Goal: Task Accomplishment & Management: Complete application form

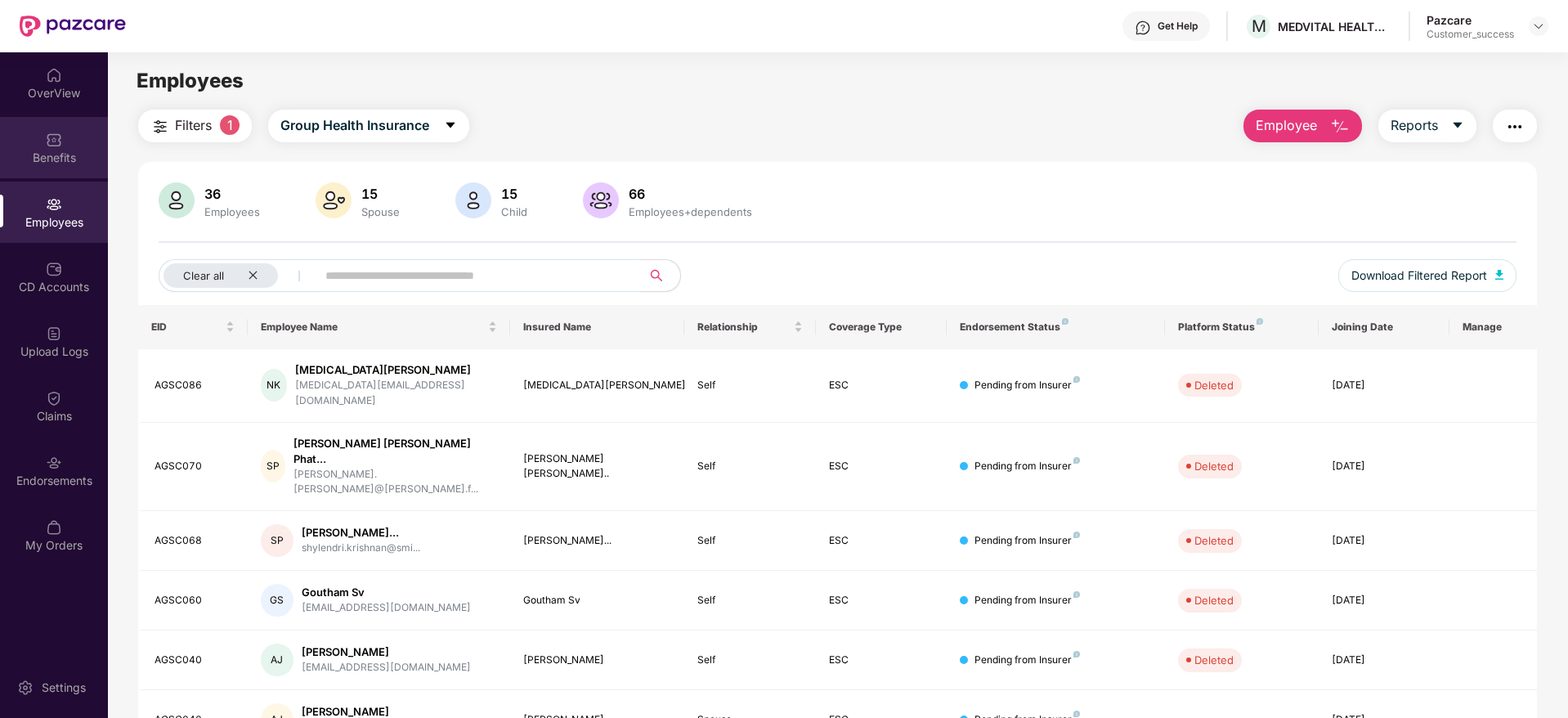
scroll to position [54, 0]
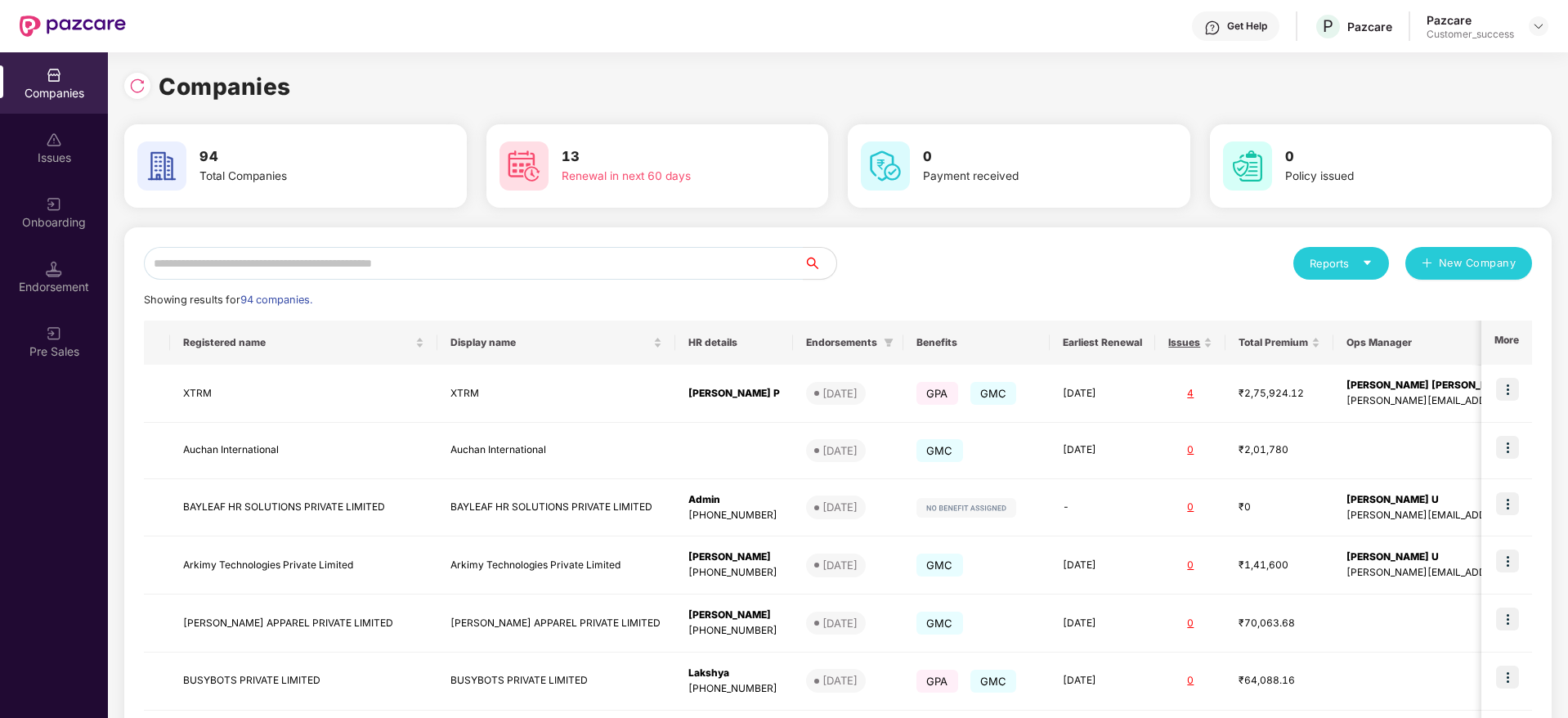
scroll to position [0, 2]
click at [62, 240] on div "Onboarding" at bounding box center [54, 212] width 108 height 61
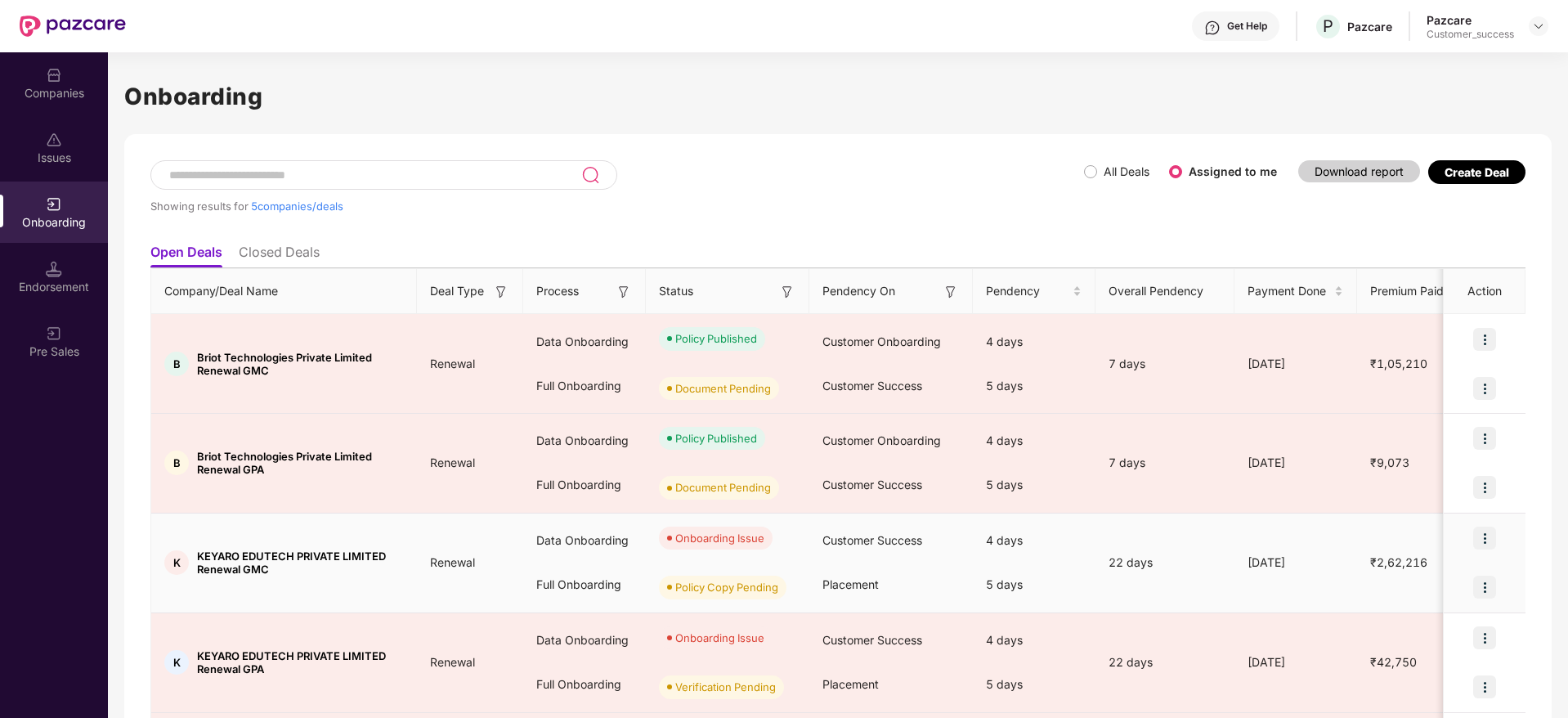
click at [1479, 542] on img at bounding box center [1483, 537] width 23 height 23
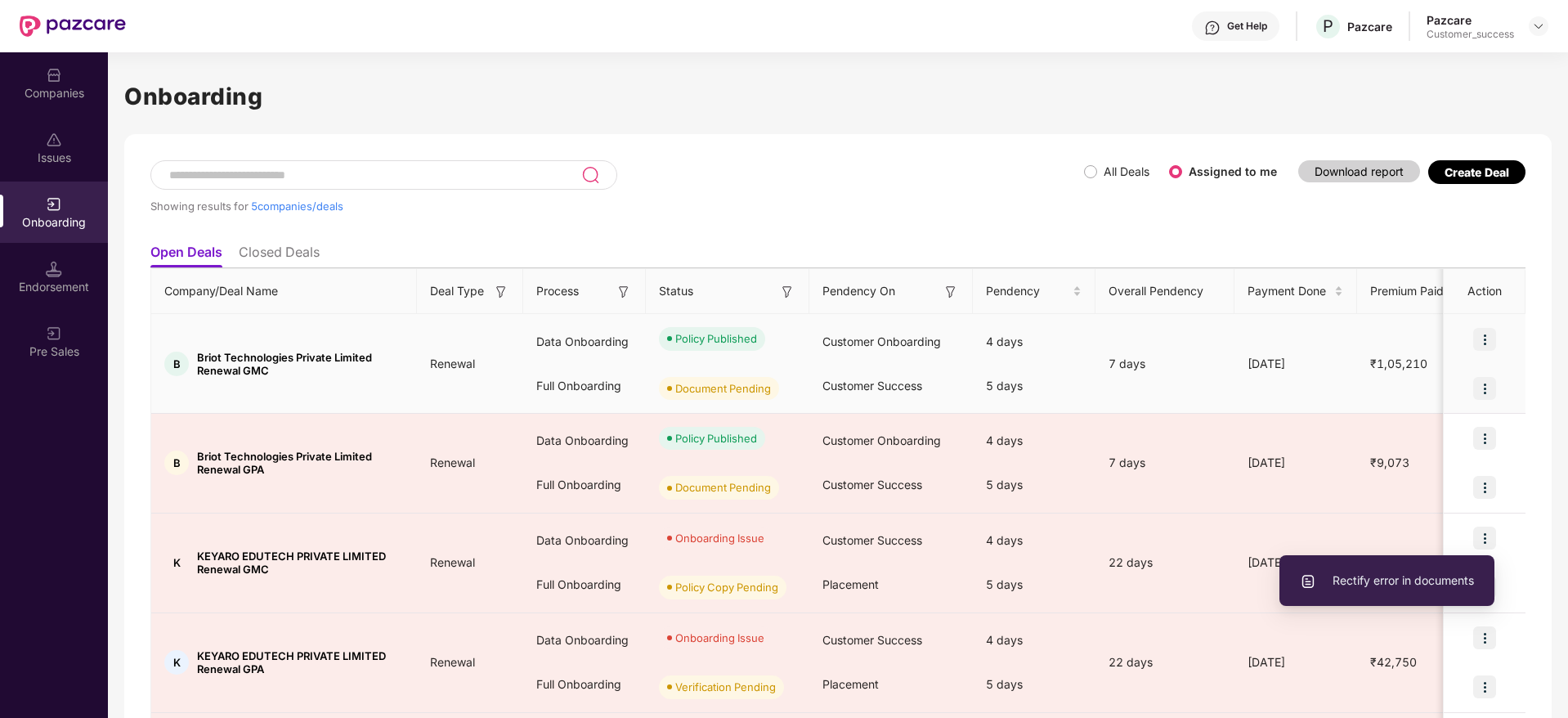
scroll to position [155, 0]
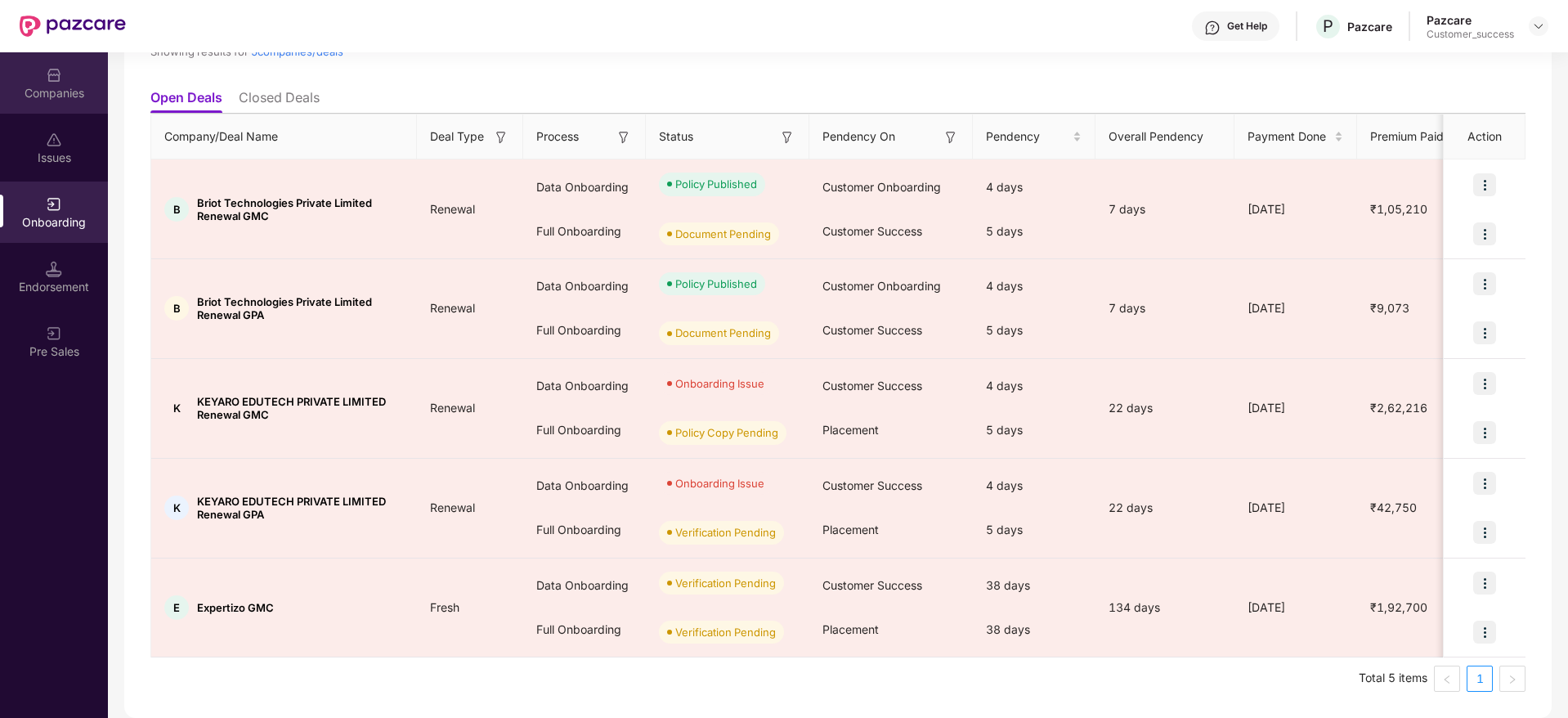
click at [63, 106] on div "Companies" at bounding box center [54, 83] width 108 height 61
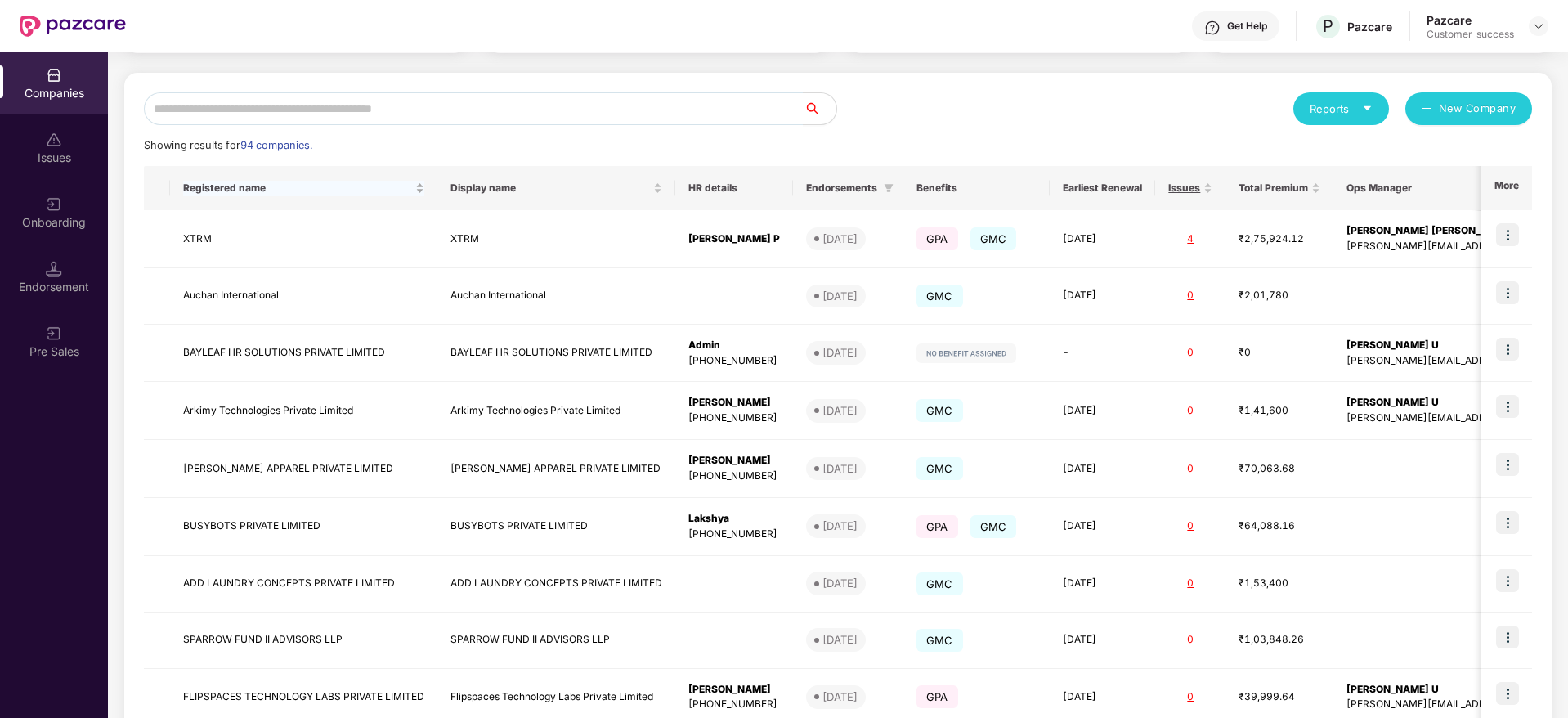
scroll to position [0, 0]
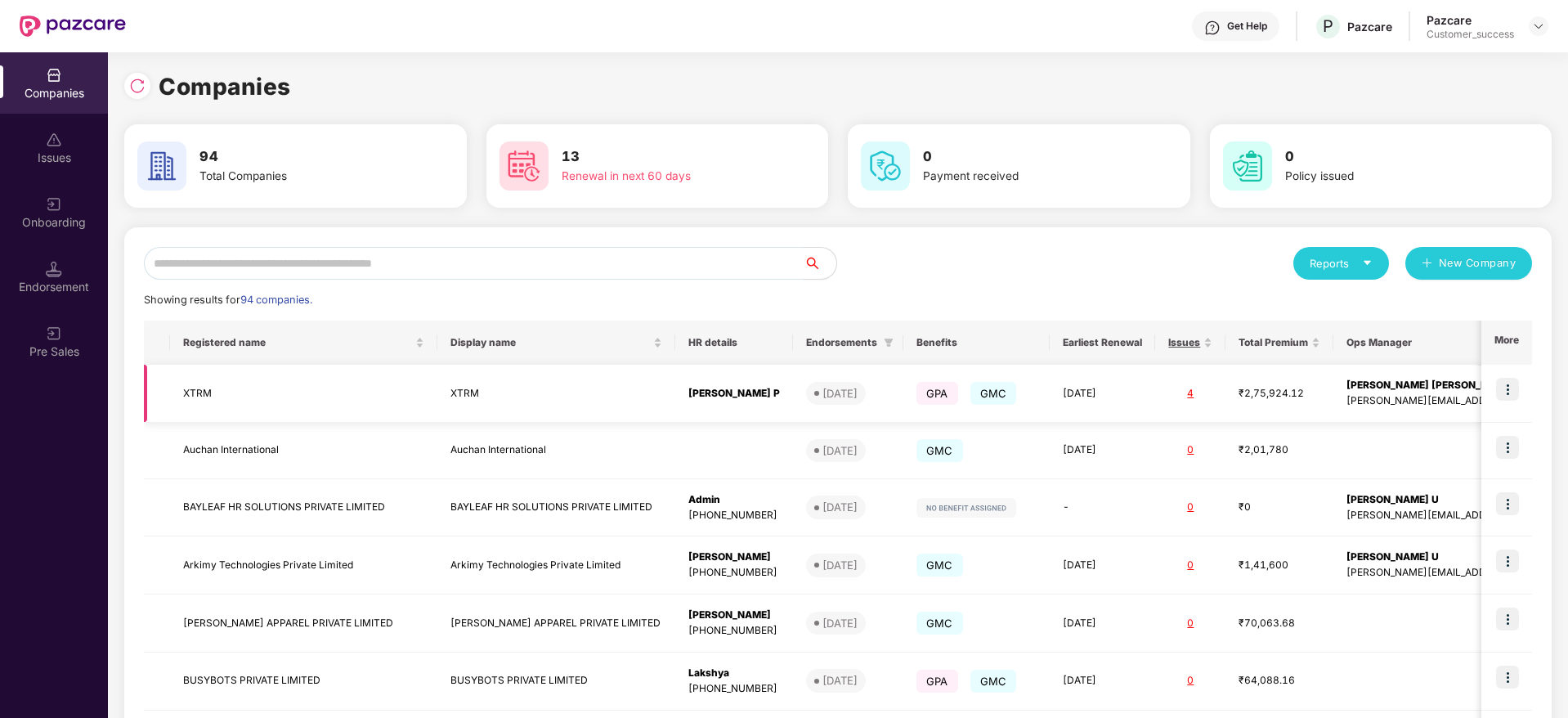
click at [1505, 389] on img at bounding box center [1507, 388] width 23 height 23
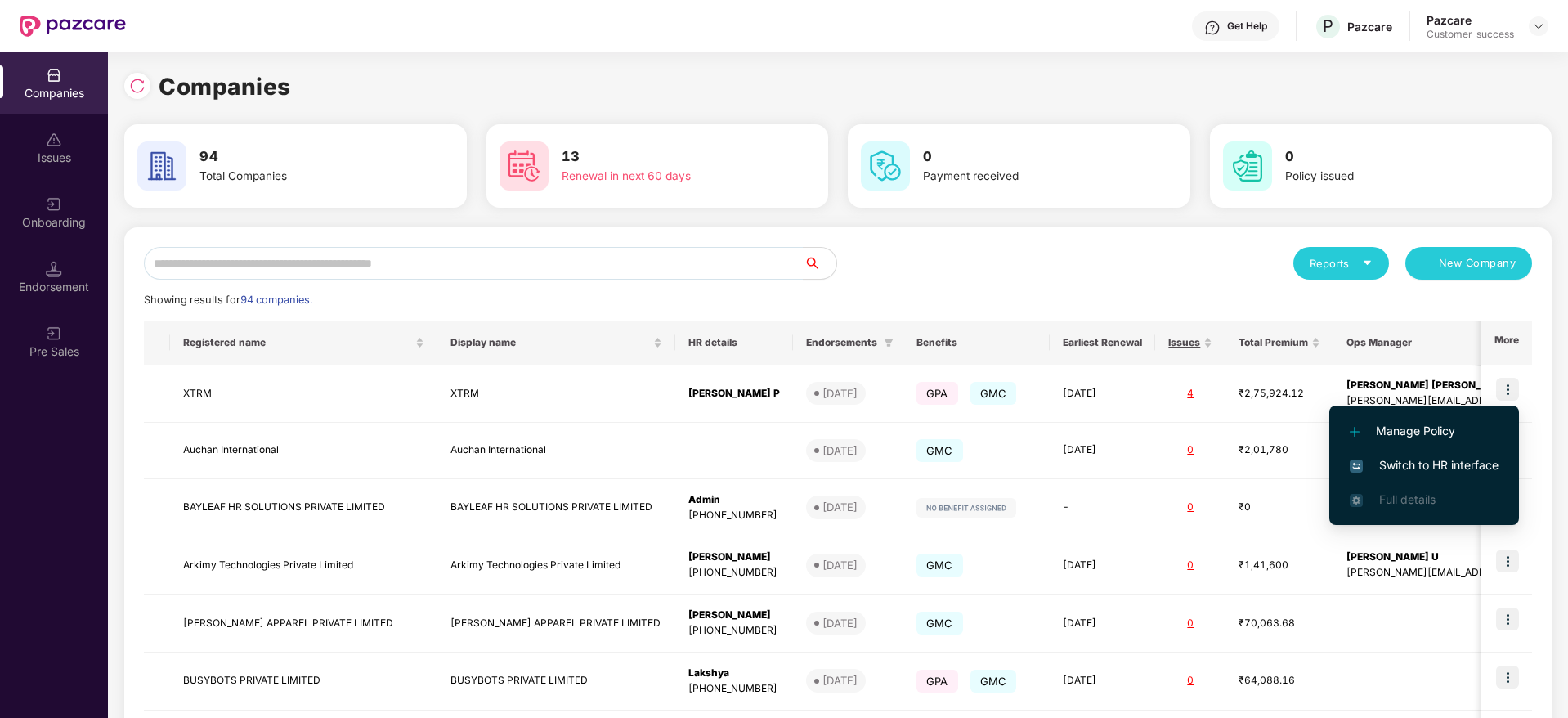
click at [1438, 452] on li "Switch to HR interface" at bounding box center [1423, 465] width 189 height 35
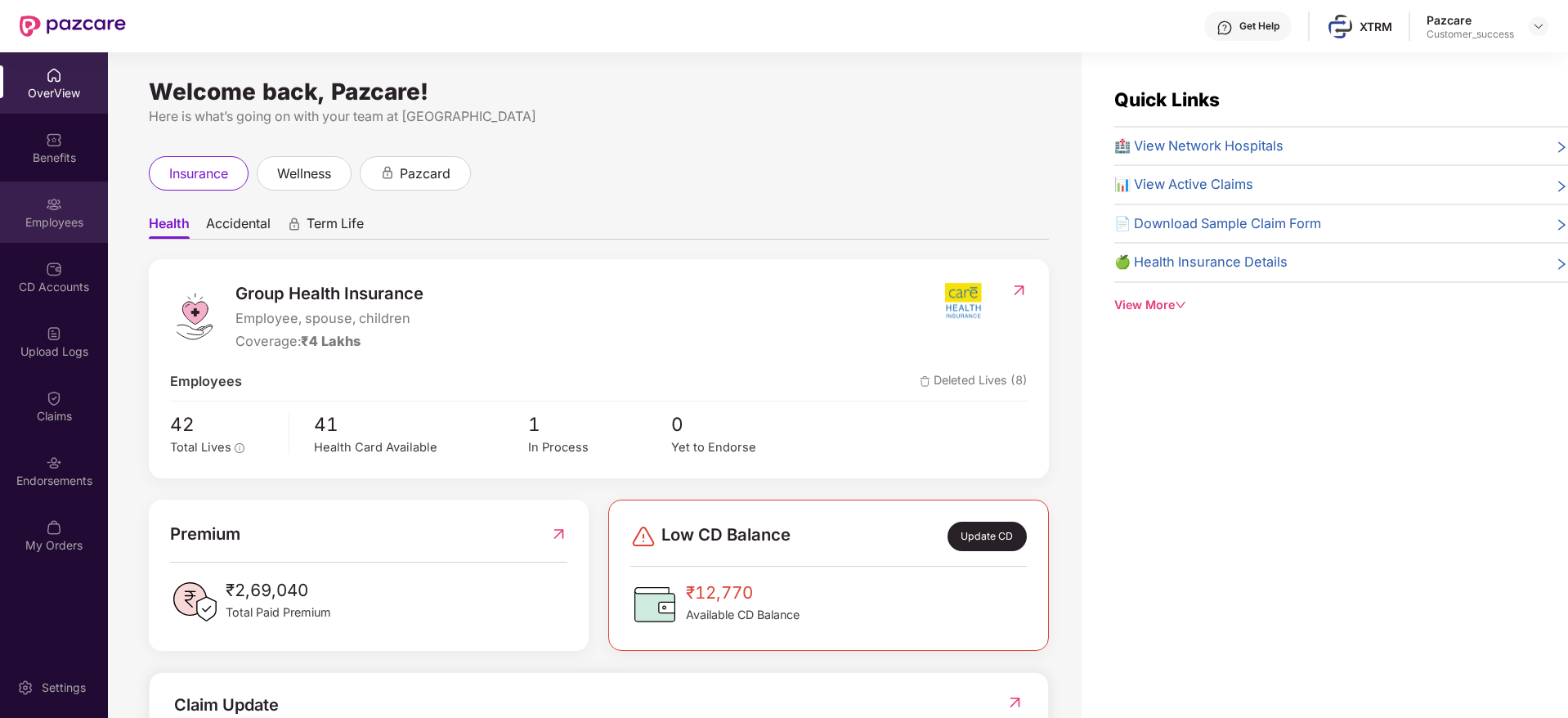
click at [85, 211] on div "Employees" at bounding box center [54, 212] width 108 height 61
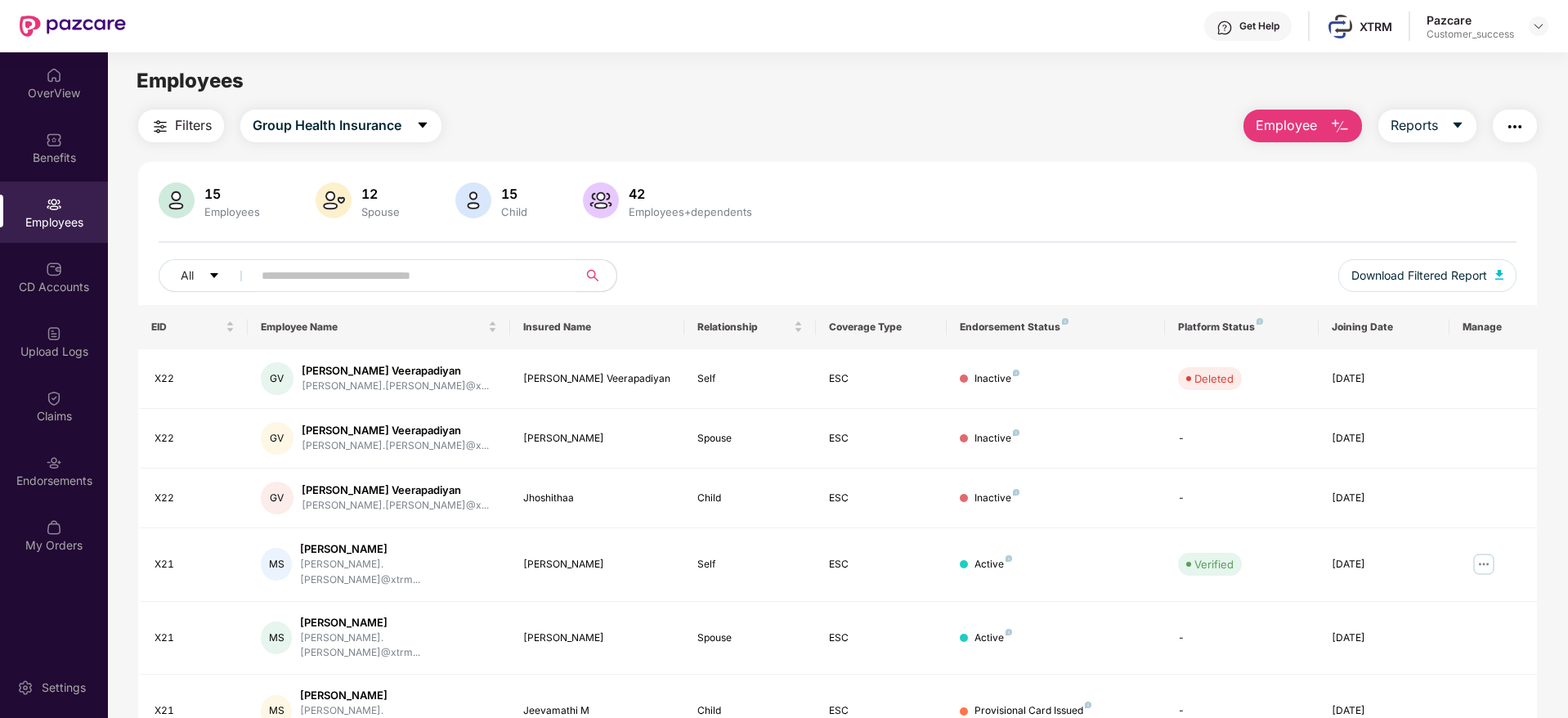
click at [1344, 121] on img "button" at bounding box center [1339, 126] width 19 height 19
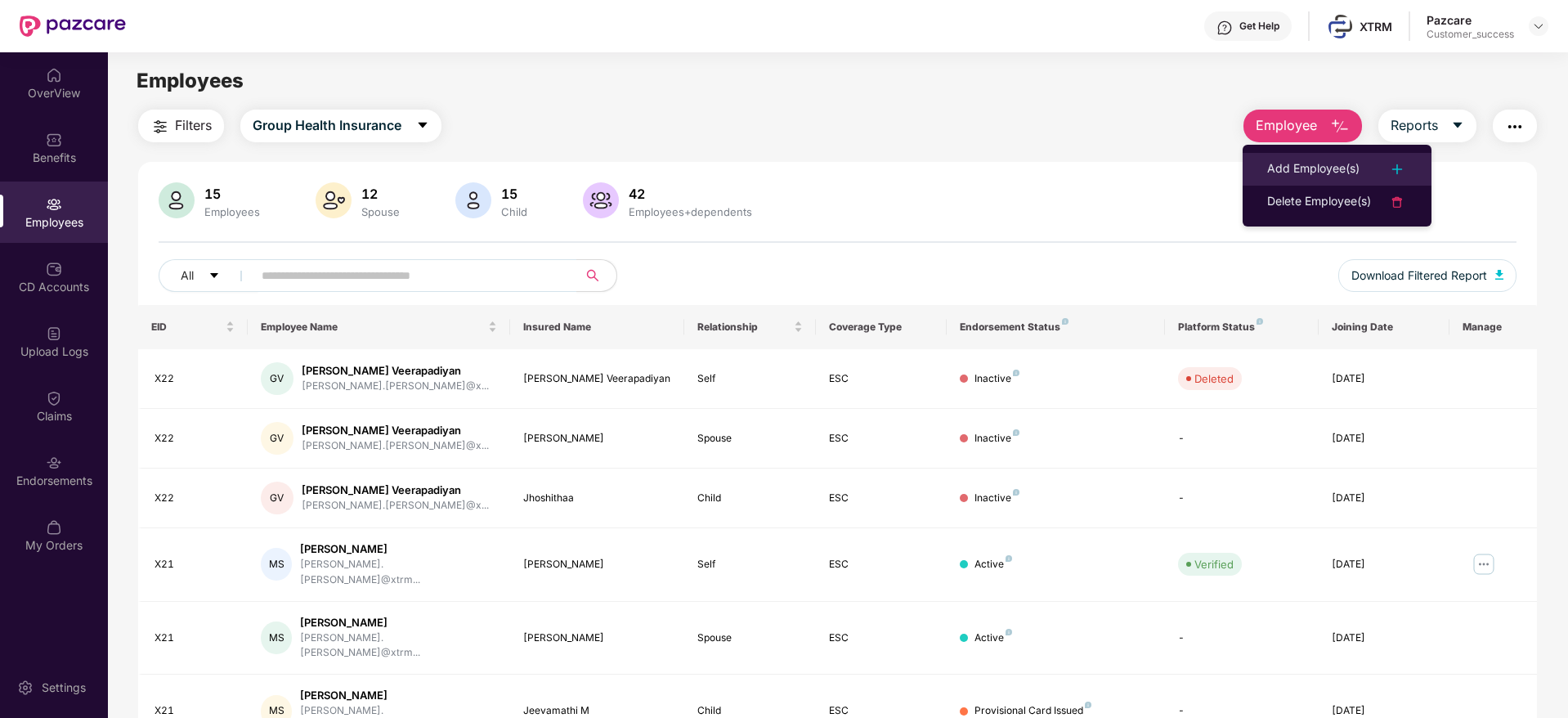
click at [1330, 159] on div "Add Employee(s)" at bounding box center [1313, 168] width 92 height 19
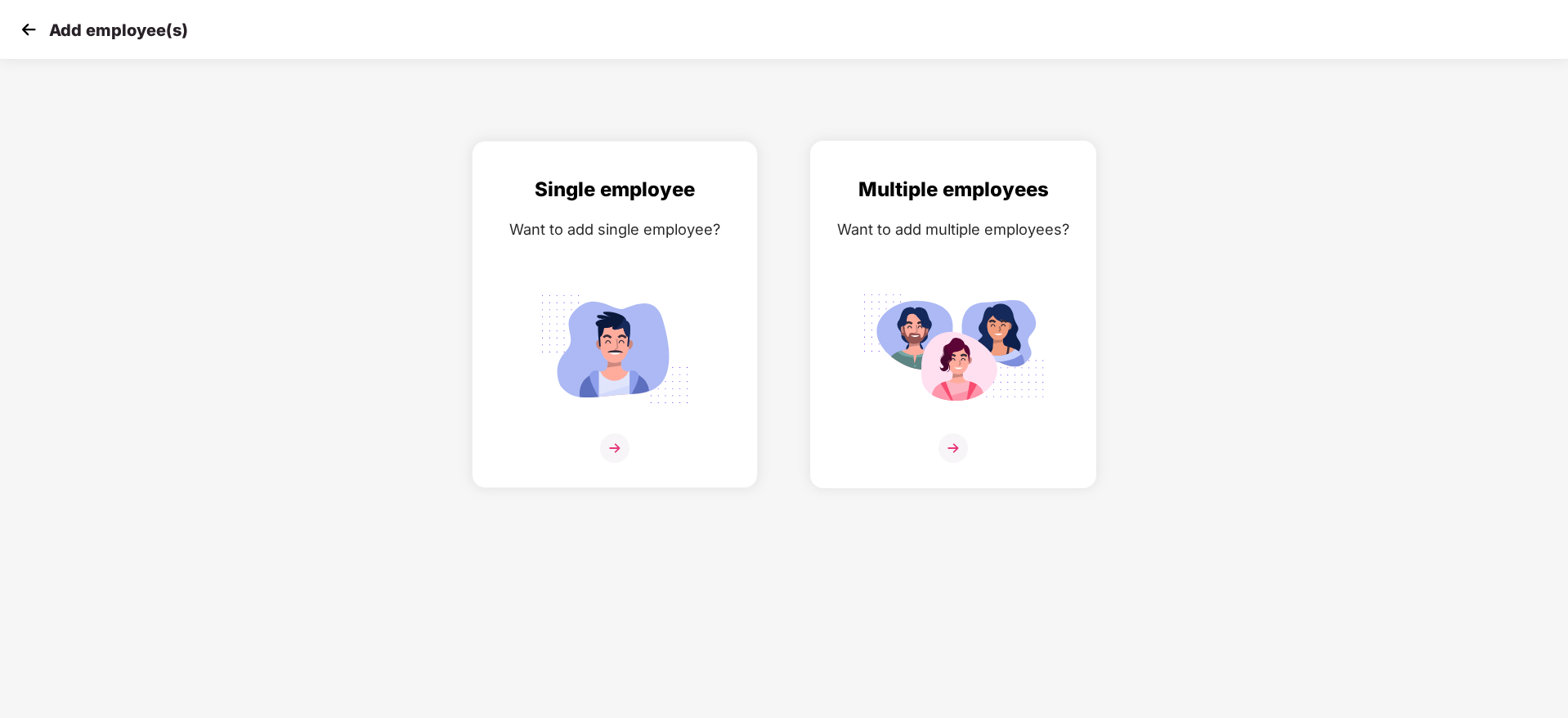
click at [968, 460] on div at bounding box center [953, 458] width 252 height 50
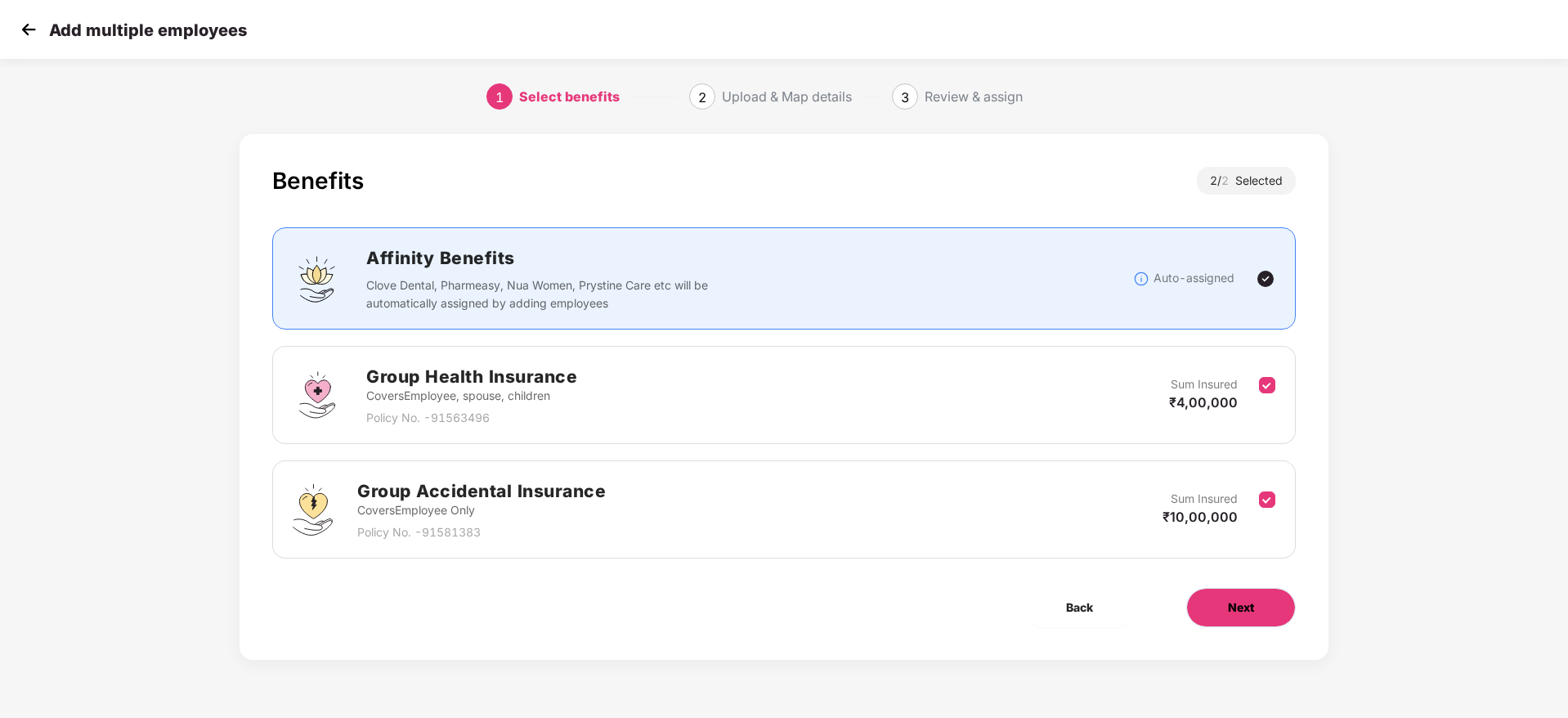
click at [1202, 604] on button "Next" at bounding box center [1240, 607] width 109 height 39
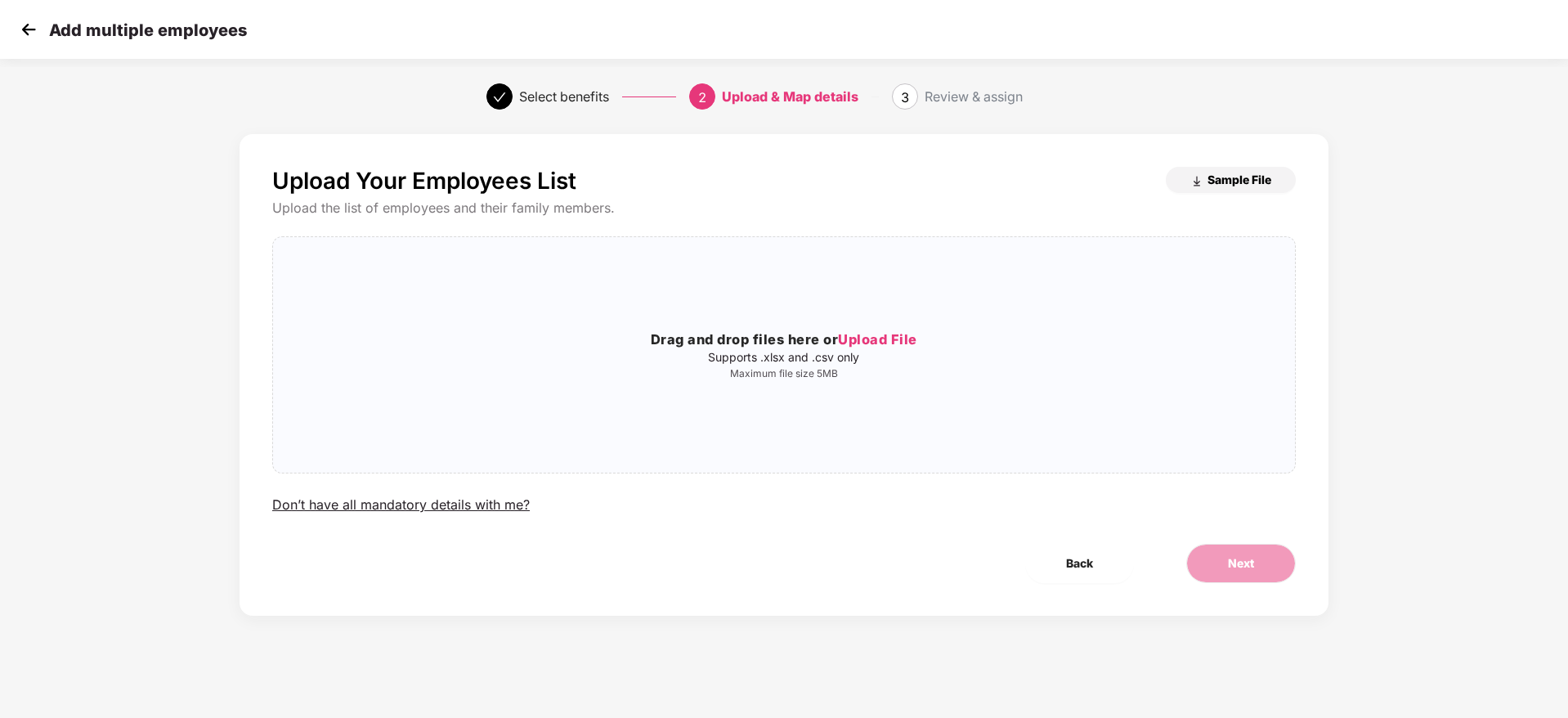
click at [1214, 183] on span "Sample File" at bounding box center [1238, 179] width 63 height 15
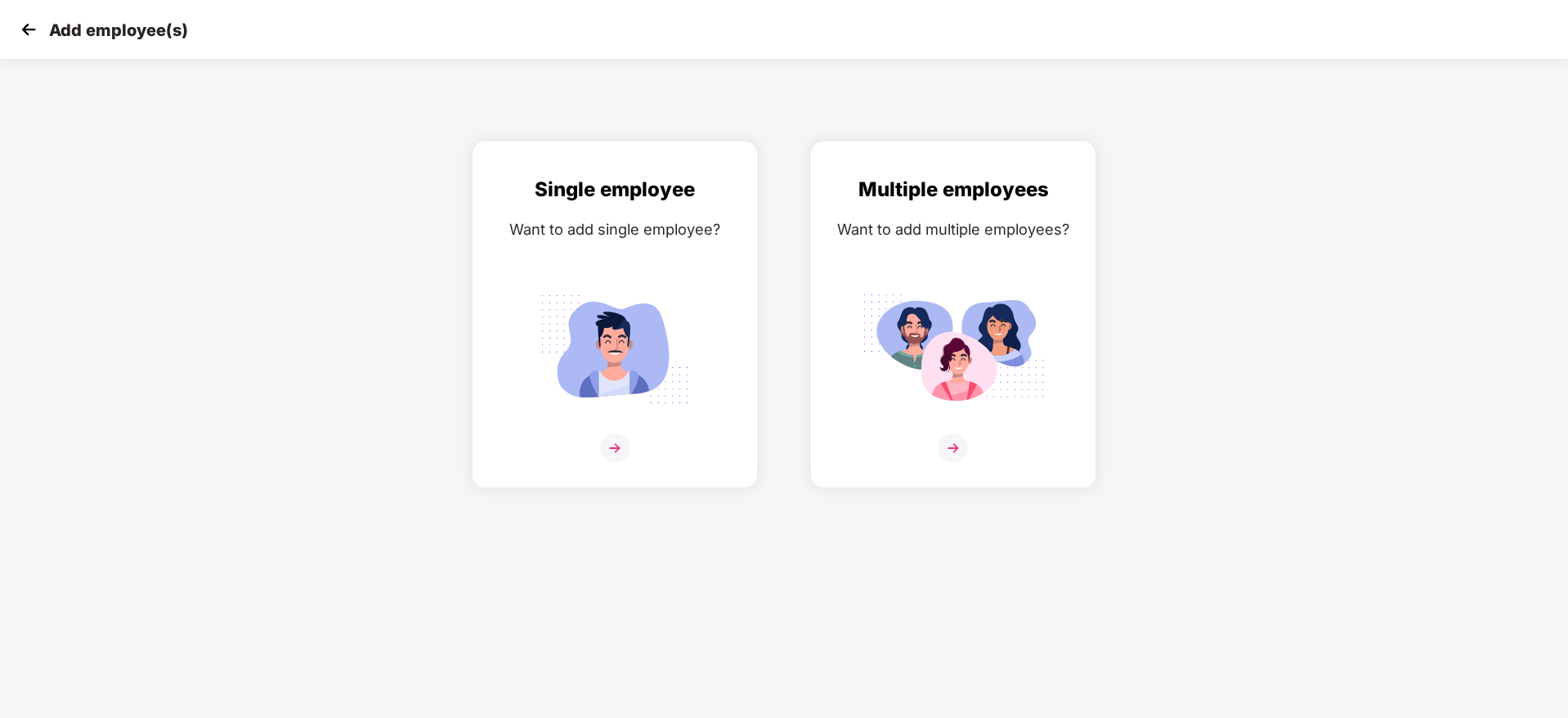
click at [35, 37] on img at bounding box center [28, 29] width 25 height 25
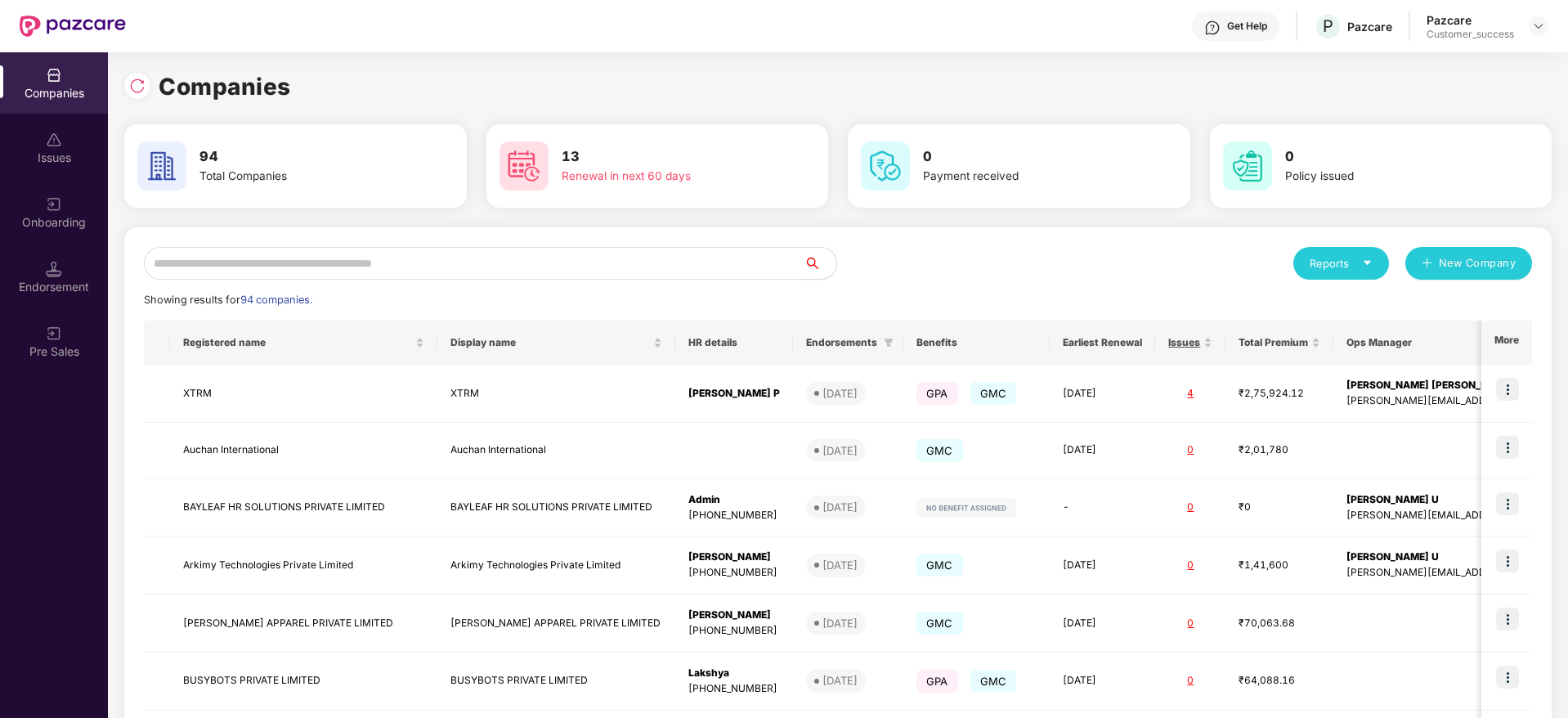
scroll to position [0, 2]
click at [357, 274] on input "text" at bounding box center [474, 263] width 660 height 33
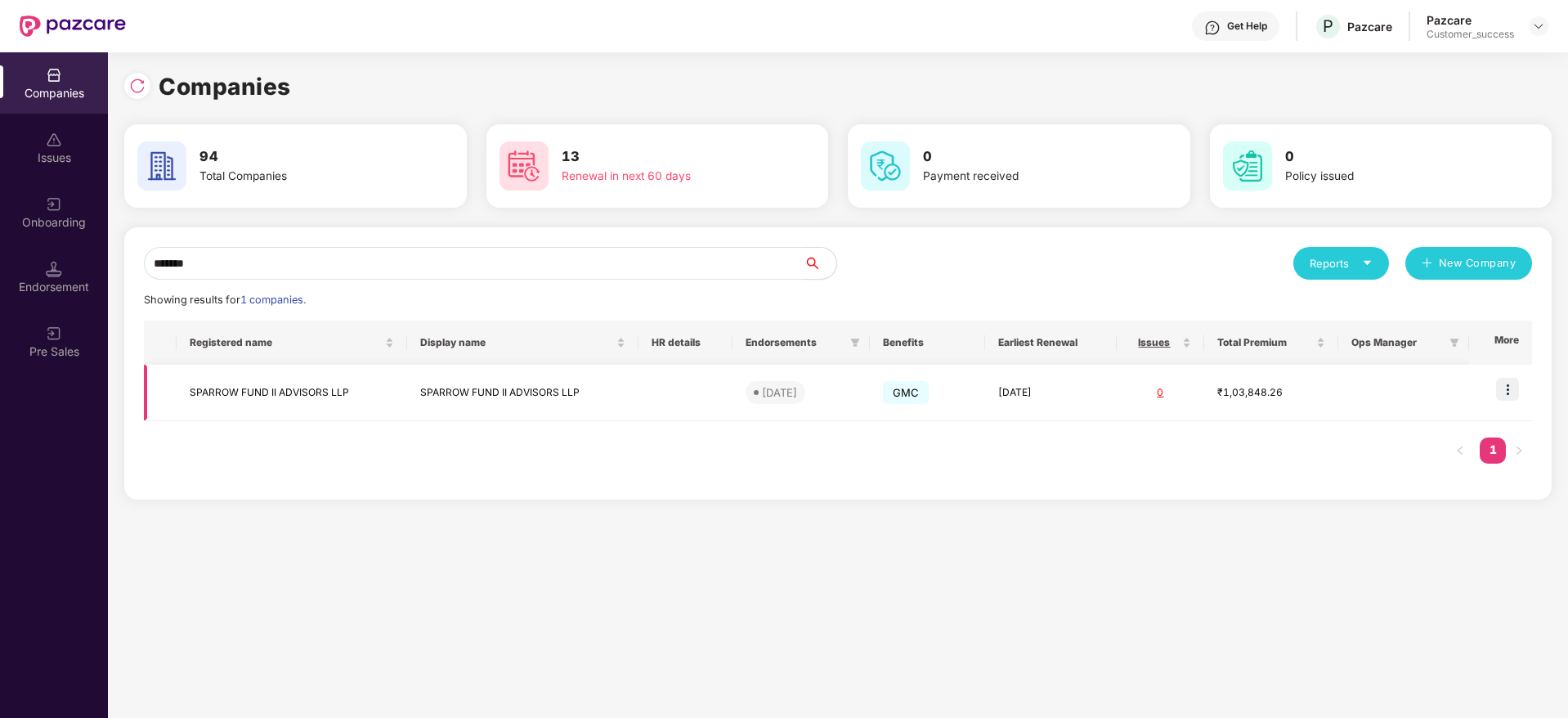
type input "*******"
click at [1508, 384] on img at bounding box center [1507, 388] width 23 height 23
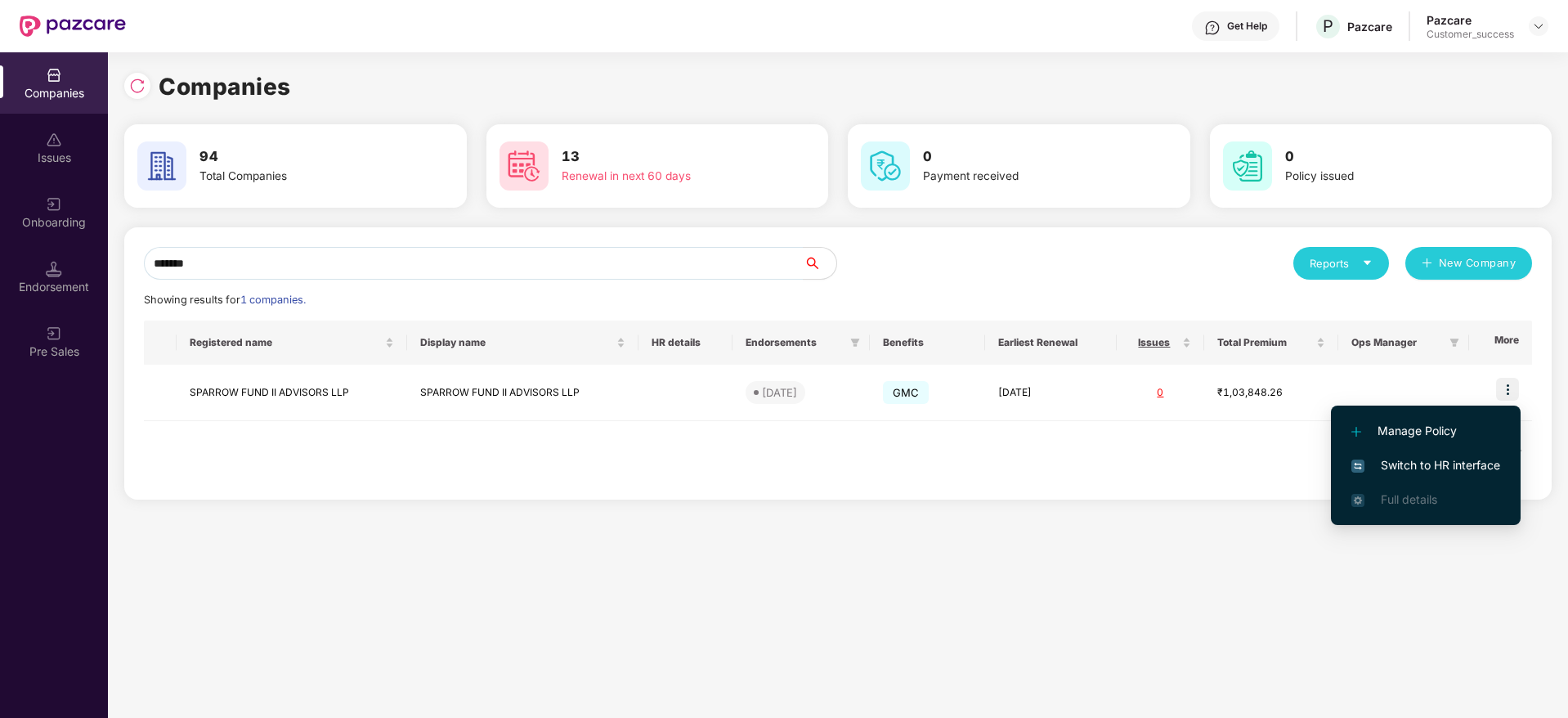
click at [1426, 465] on span "Switch to HR interface" at bounding box center [1425, 464] width 149 height 18
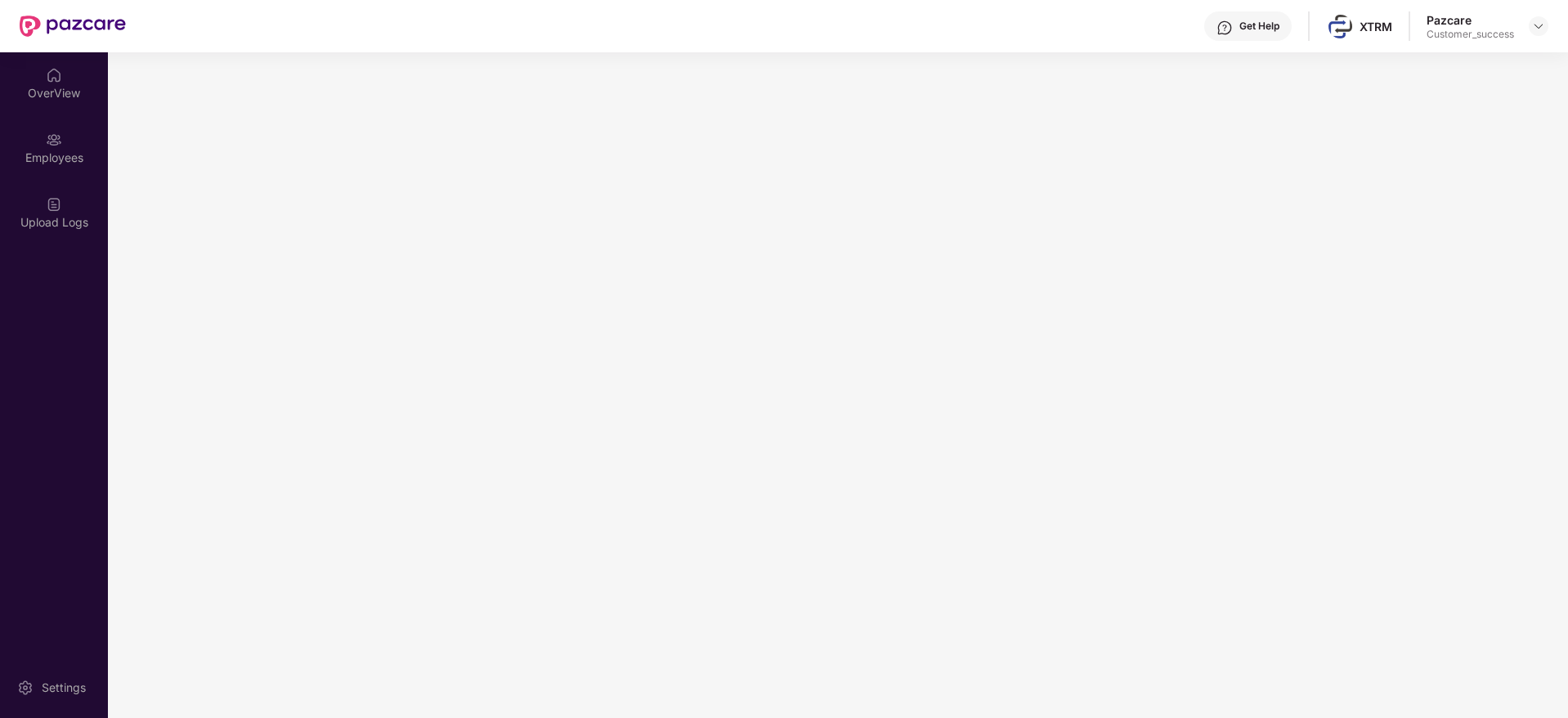
scroll to position [0, 0]
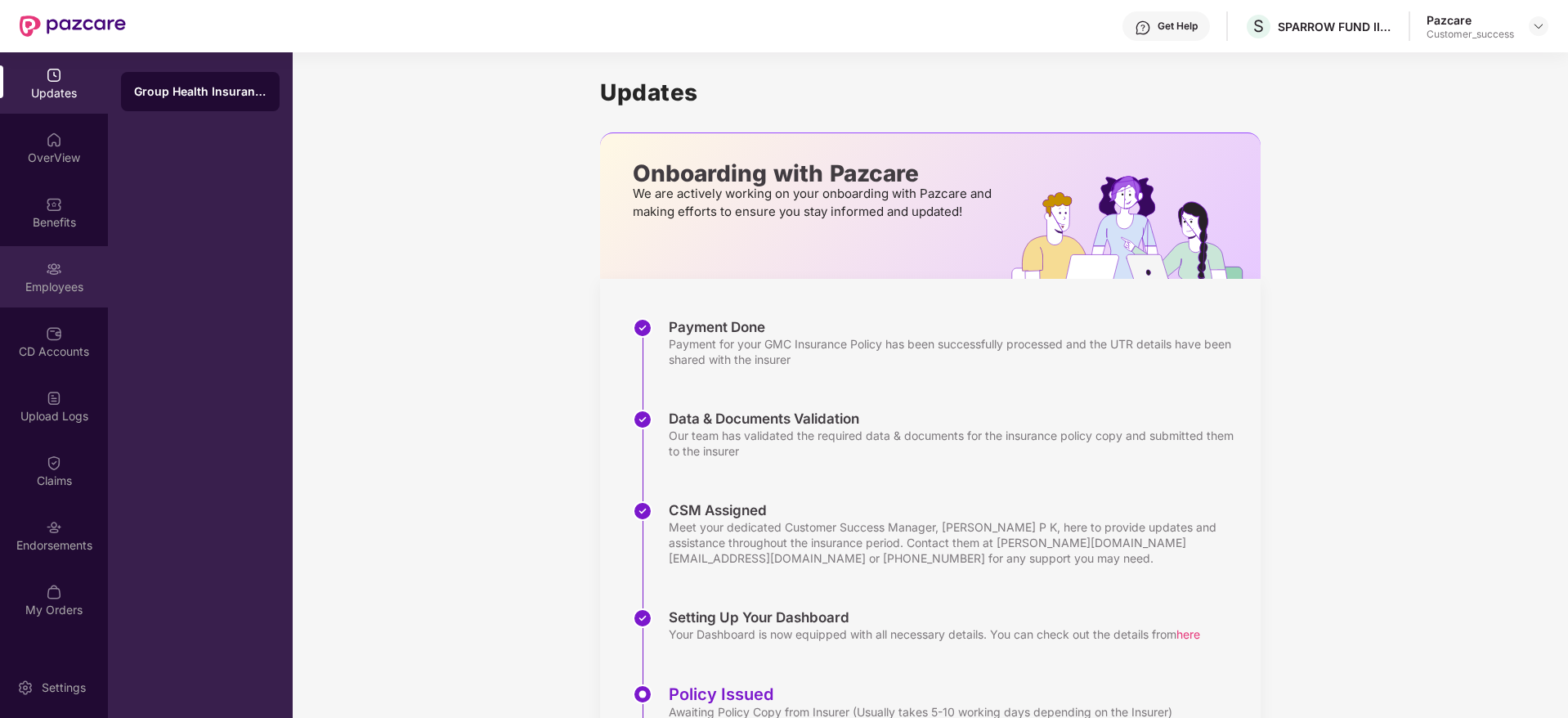
click at [85, 277] on div "Employees" at bounding box center [54, 277] width 108 height 61
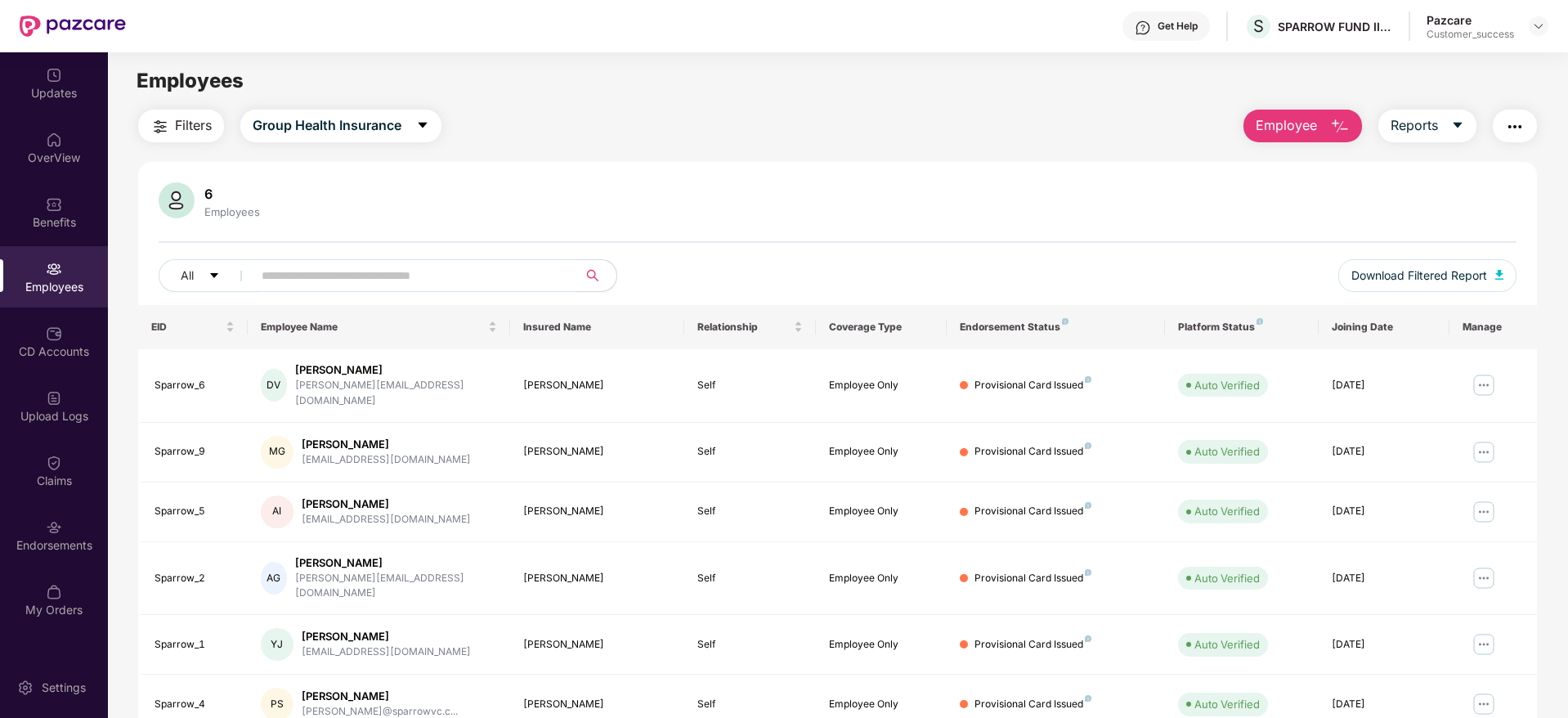
click at [1332, 119] on img "button" at bounding box center [1339, 126] width 19 height 19
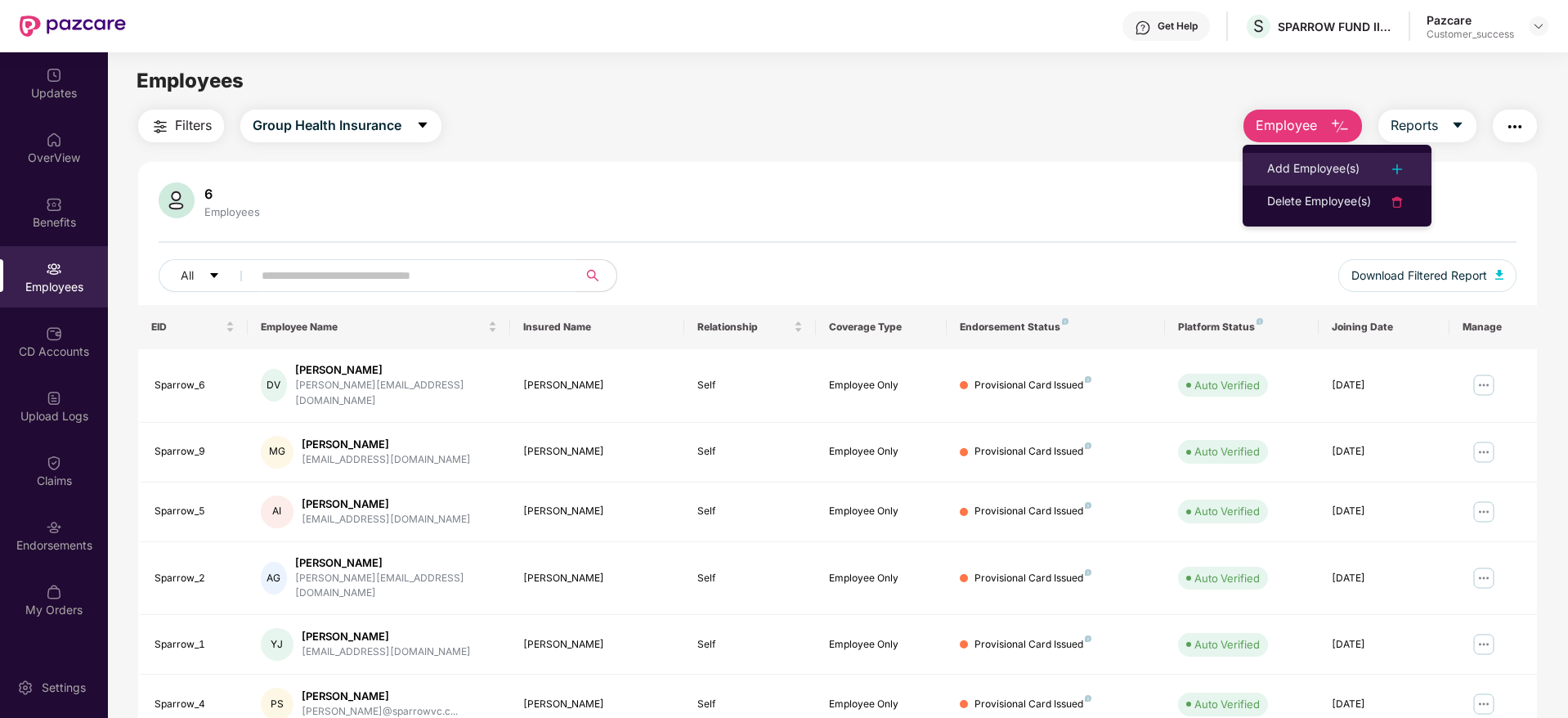
click at [1324, 164] on div "Add Employee(s)" at bounding box center [1313, 168] width 92 height 19
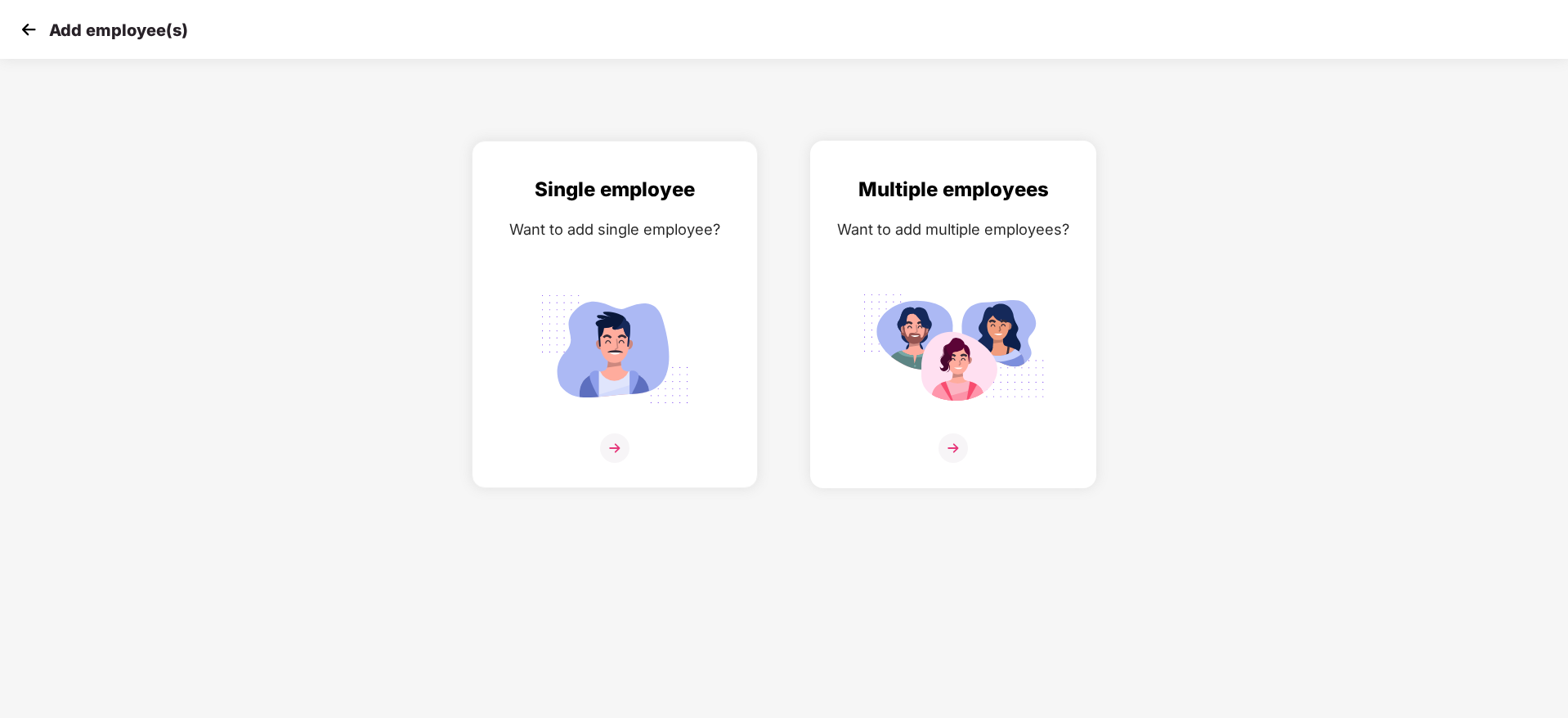
click at [945, 460] on img at bounding box center [952, 447] width 30 height 30
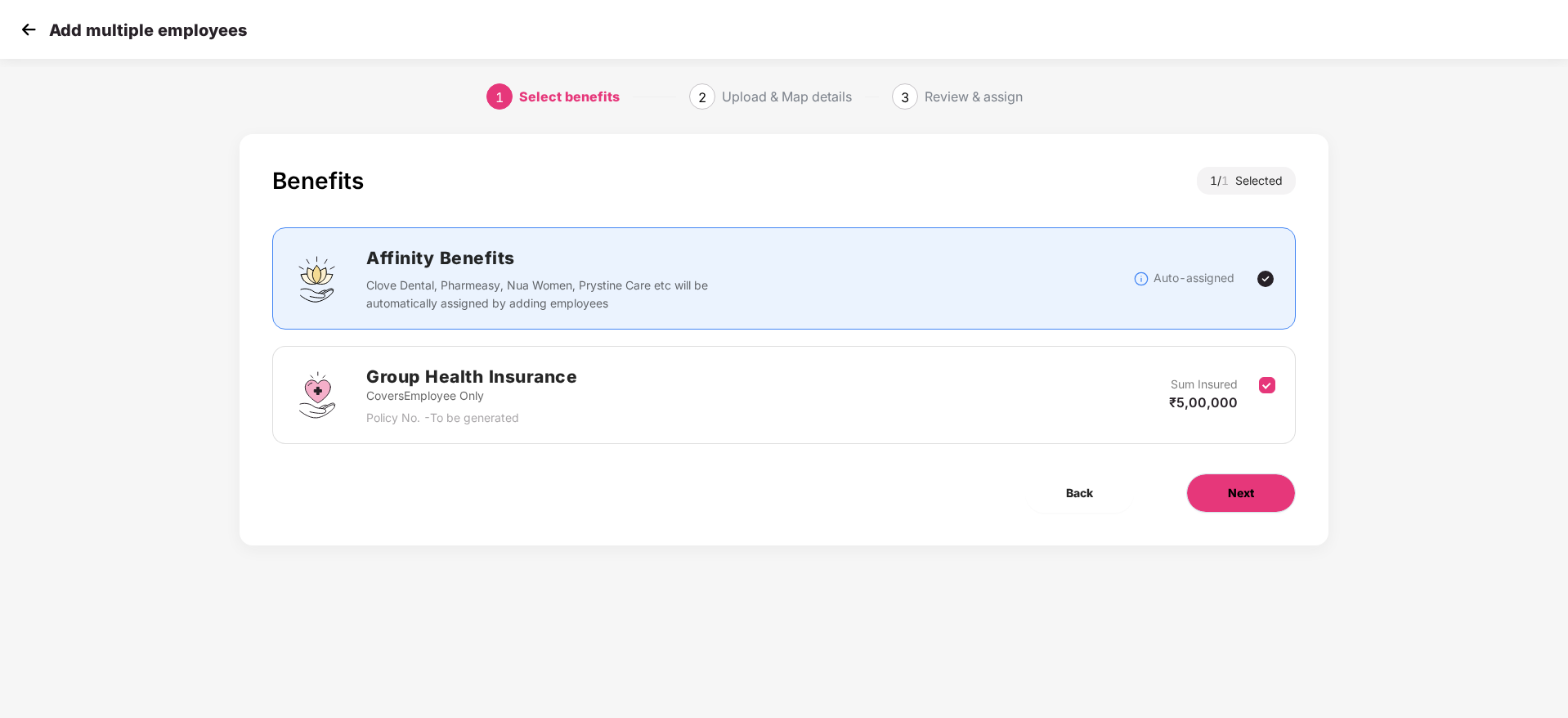
click at [1225, 499] on button "Next" at bounding box center [1240, 493] width 109 height 39
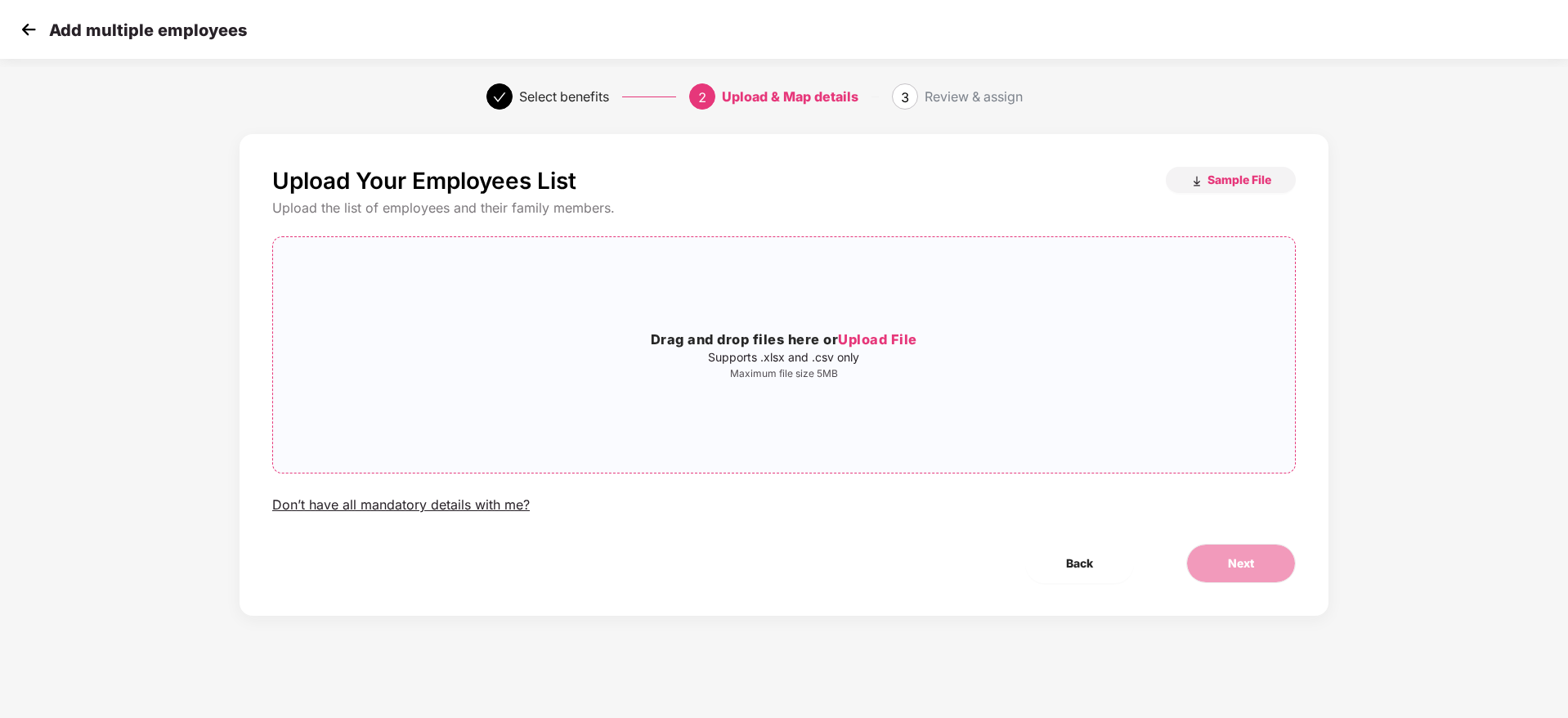
click at [876, 333] on span "Upload File" at bounding box center [878, 338] width 79 height 16
click at [1238, 565] on span "Next" at bounding box center [1241, 562] width 26 height 18
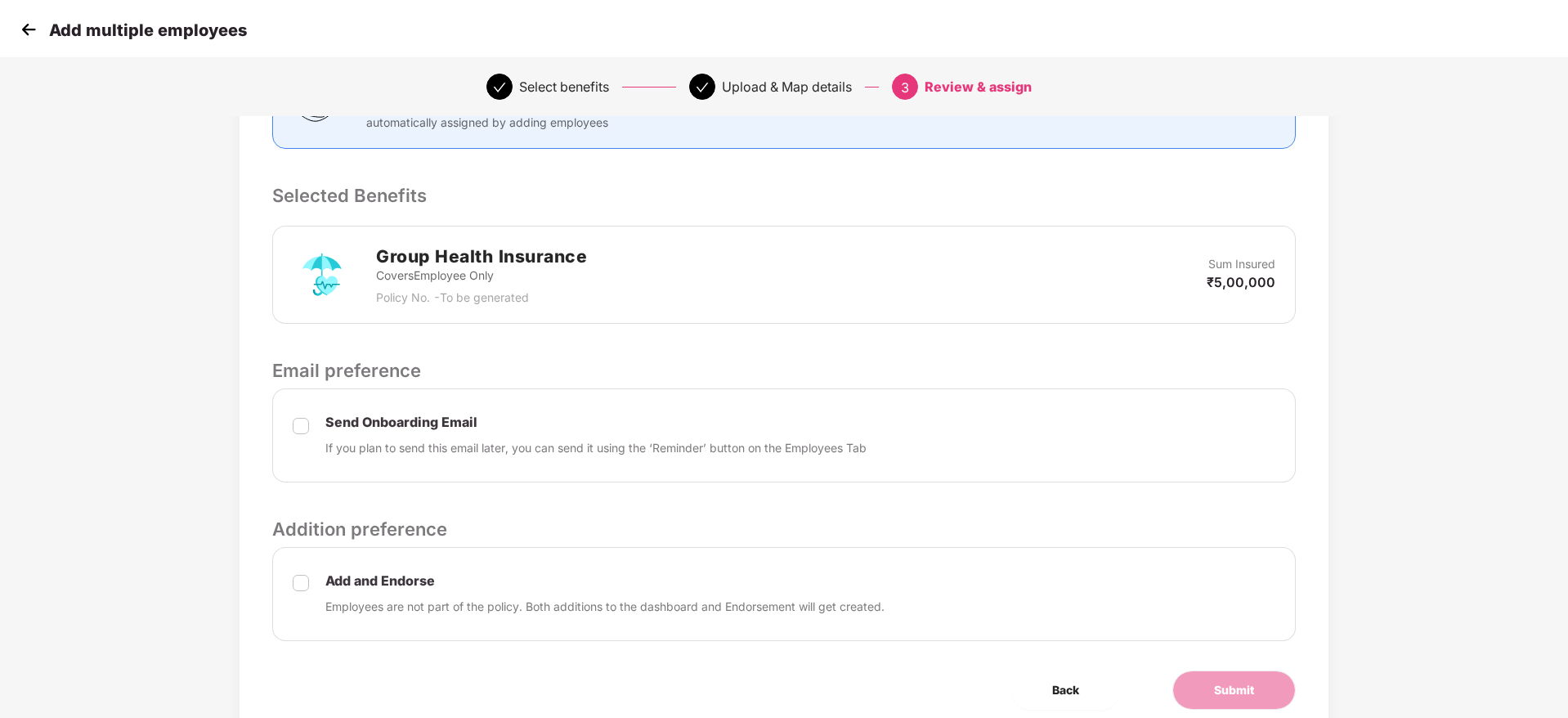
scroll to position [353, 2]
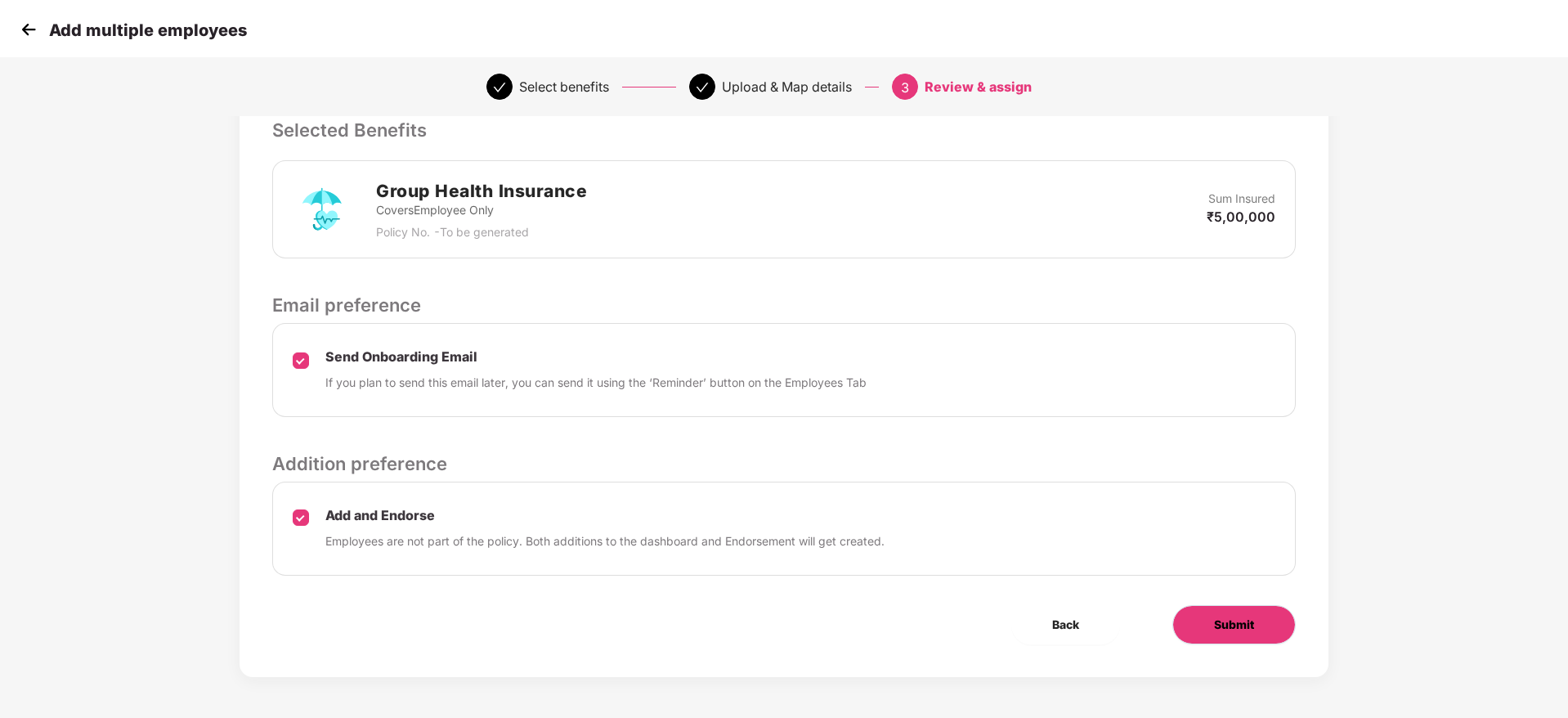
click at [1259, 633] on button "Submit" at bounding box center [1234, 624] width 123 height 39
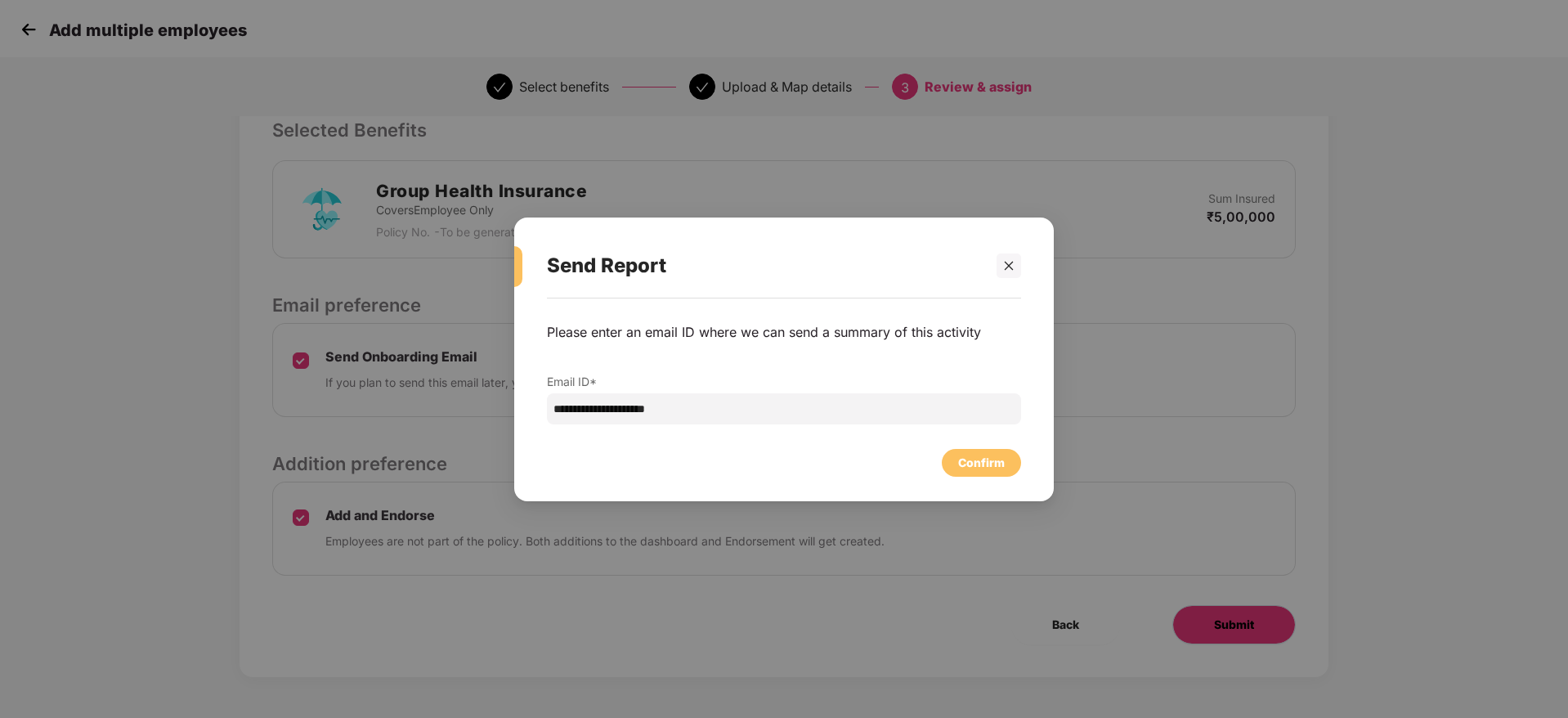
scroll to position [0, 2]
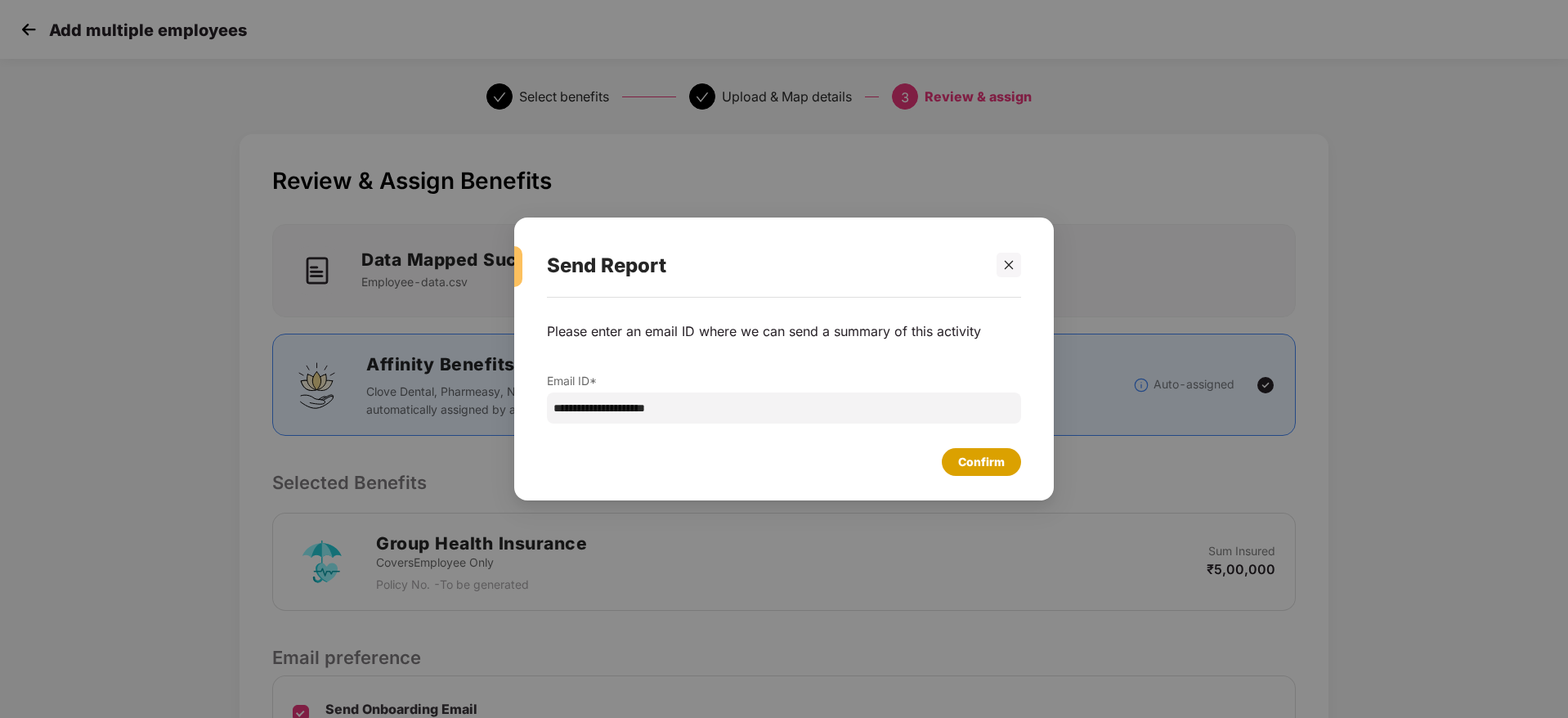
click at [968, 469] on div "Confirm" at bounding box center [981, 461] width 47 height 18
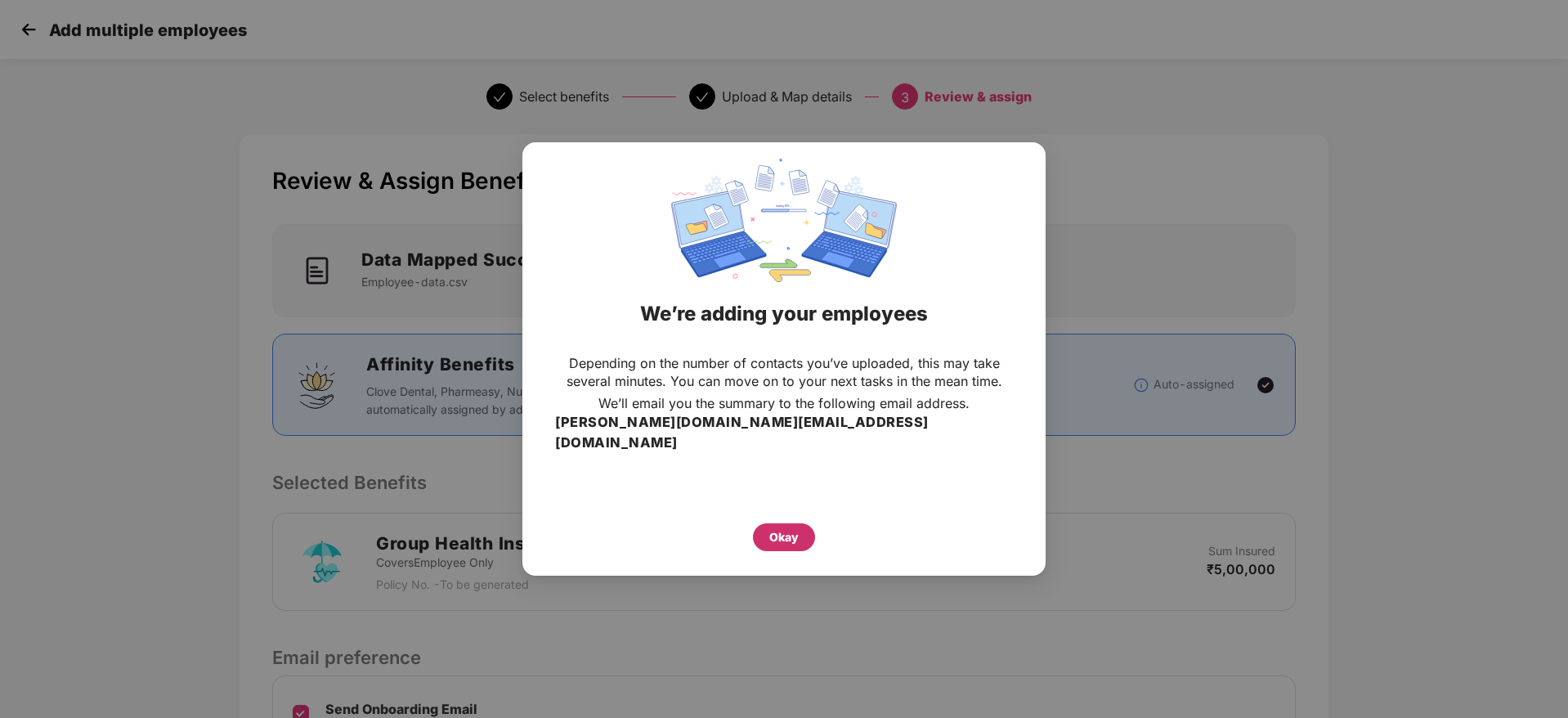
click at [786, 528] on div "Okay" at bounding box center [783, 536] width 30 height 18
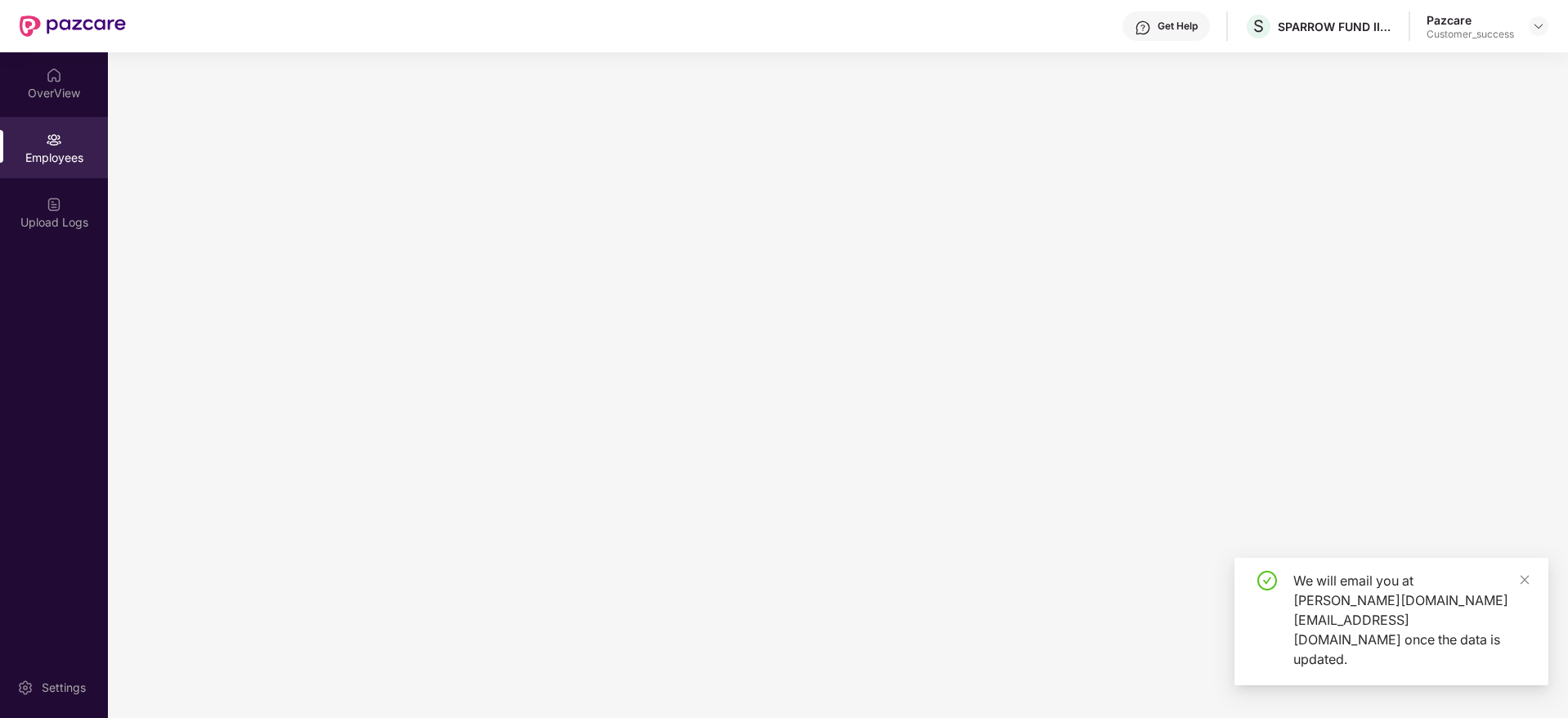
scroll to position [0, 0]
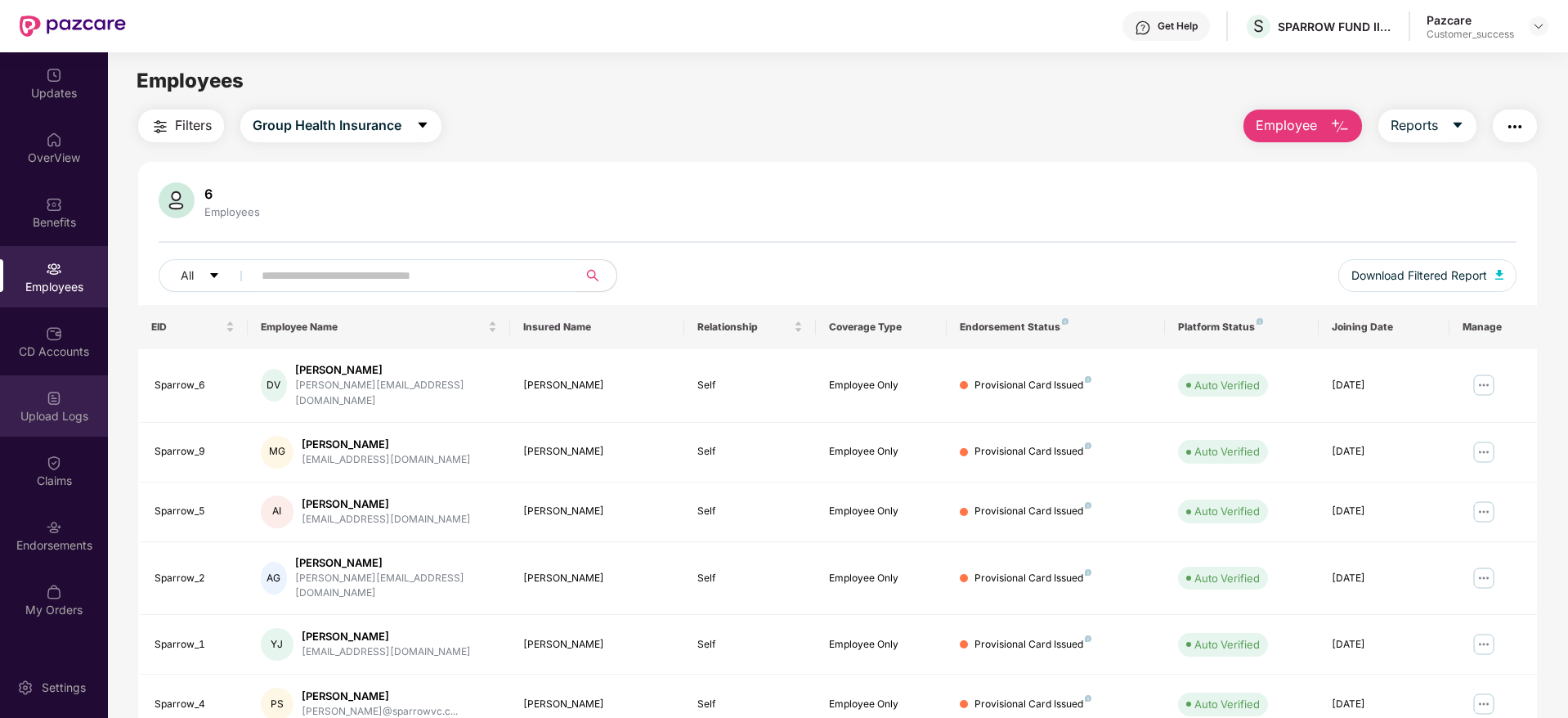
click at [59, 410] on div "Upload Logs" at bounding box center [54, 415] width 108 height 16
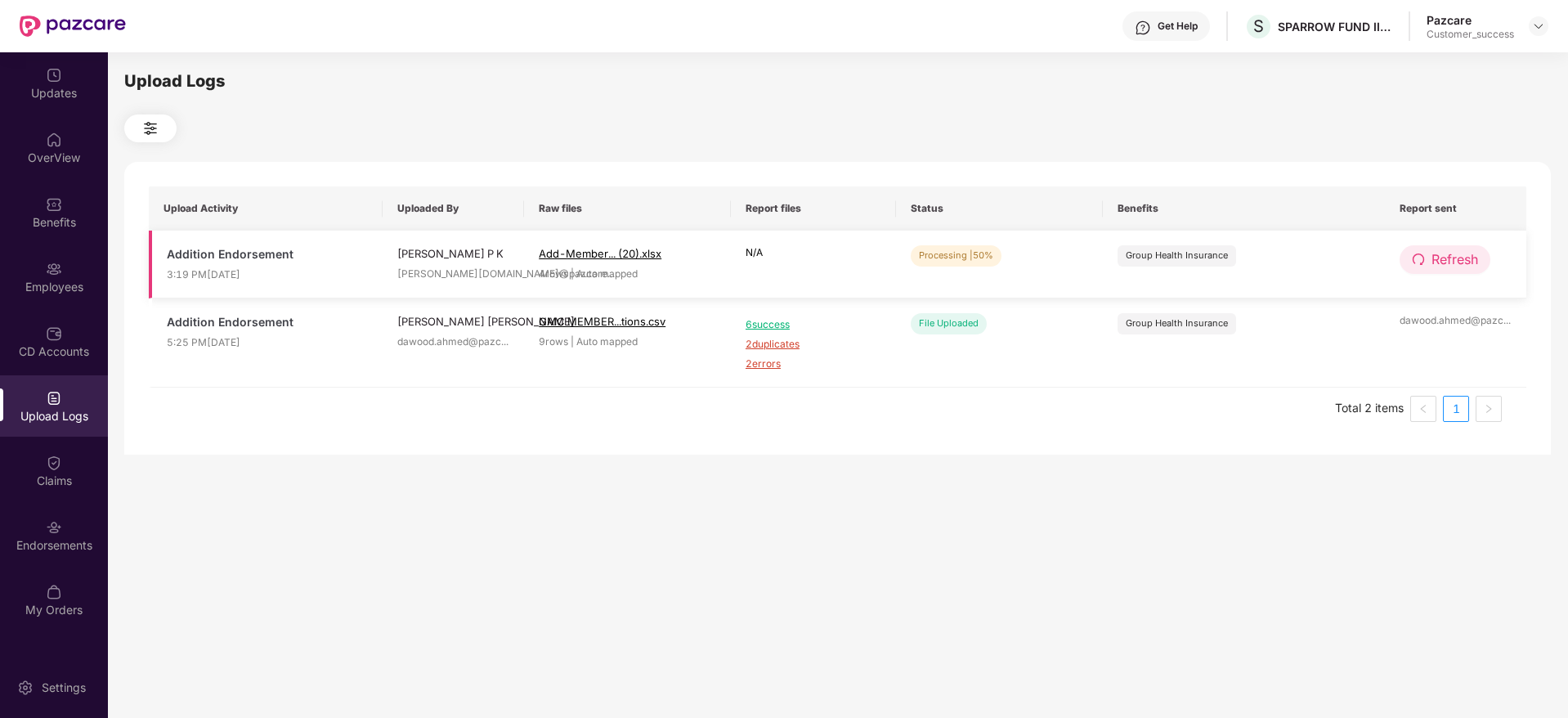
click at [1426, 256] on button "Refresh" at bounding box center [1445, 260] width 90 height 29
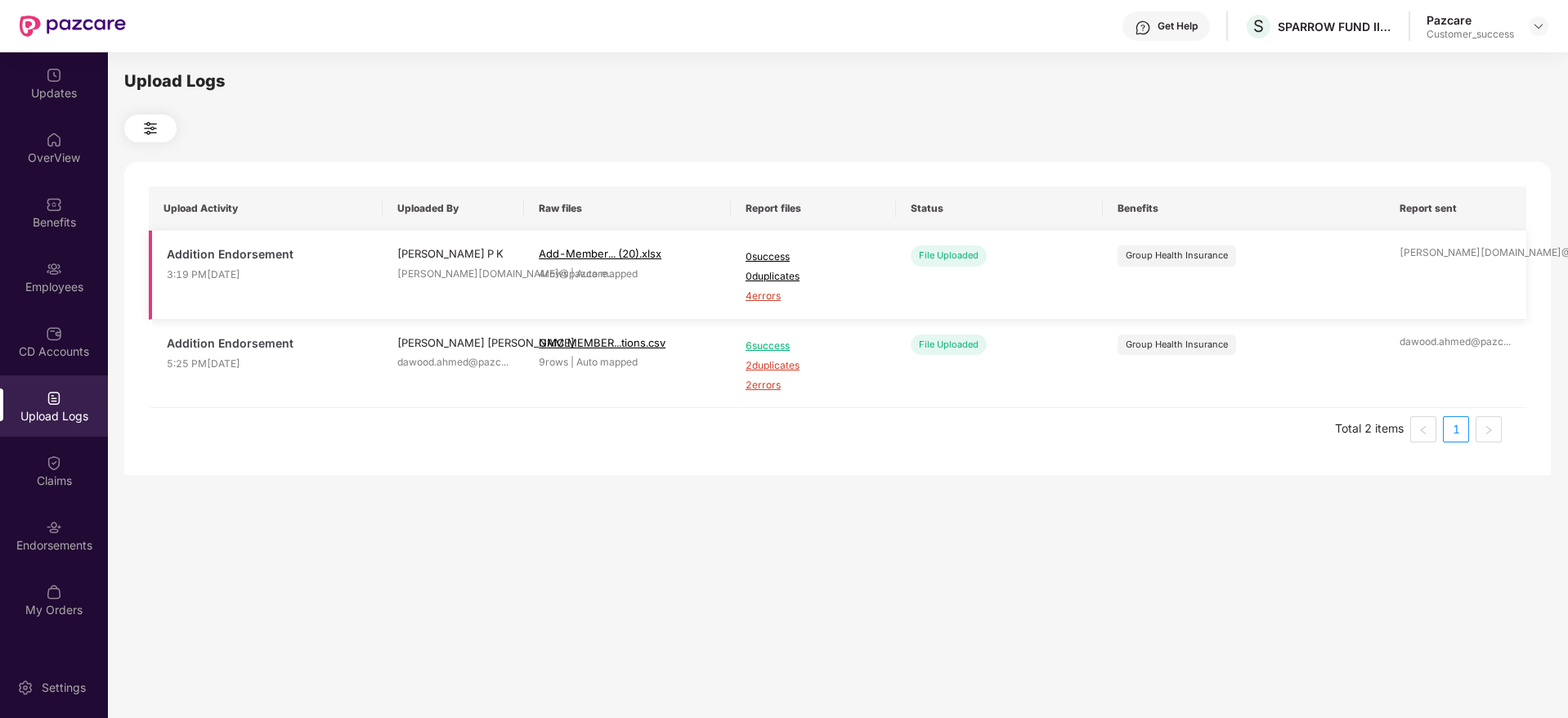
click at [766, 299] on span "4 errors" at bounding box center [813, 296] width 135 height 15
click at [52, 260] on img at bounding box center [53, 268] width 16 height 16
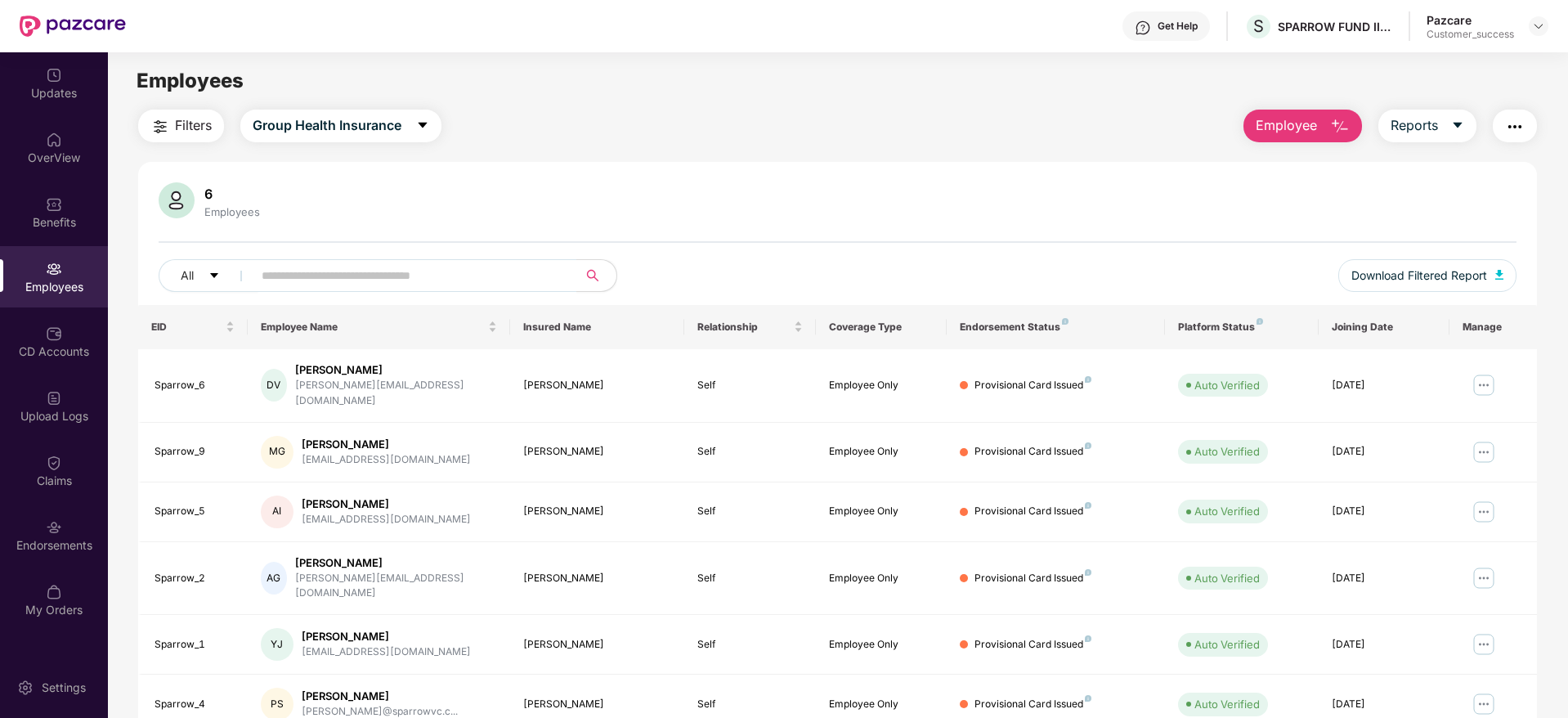
click at [1304, 131] on span "Employee" at bounding box center [1286, 125] width 61 height 20
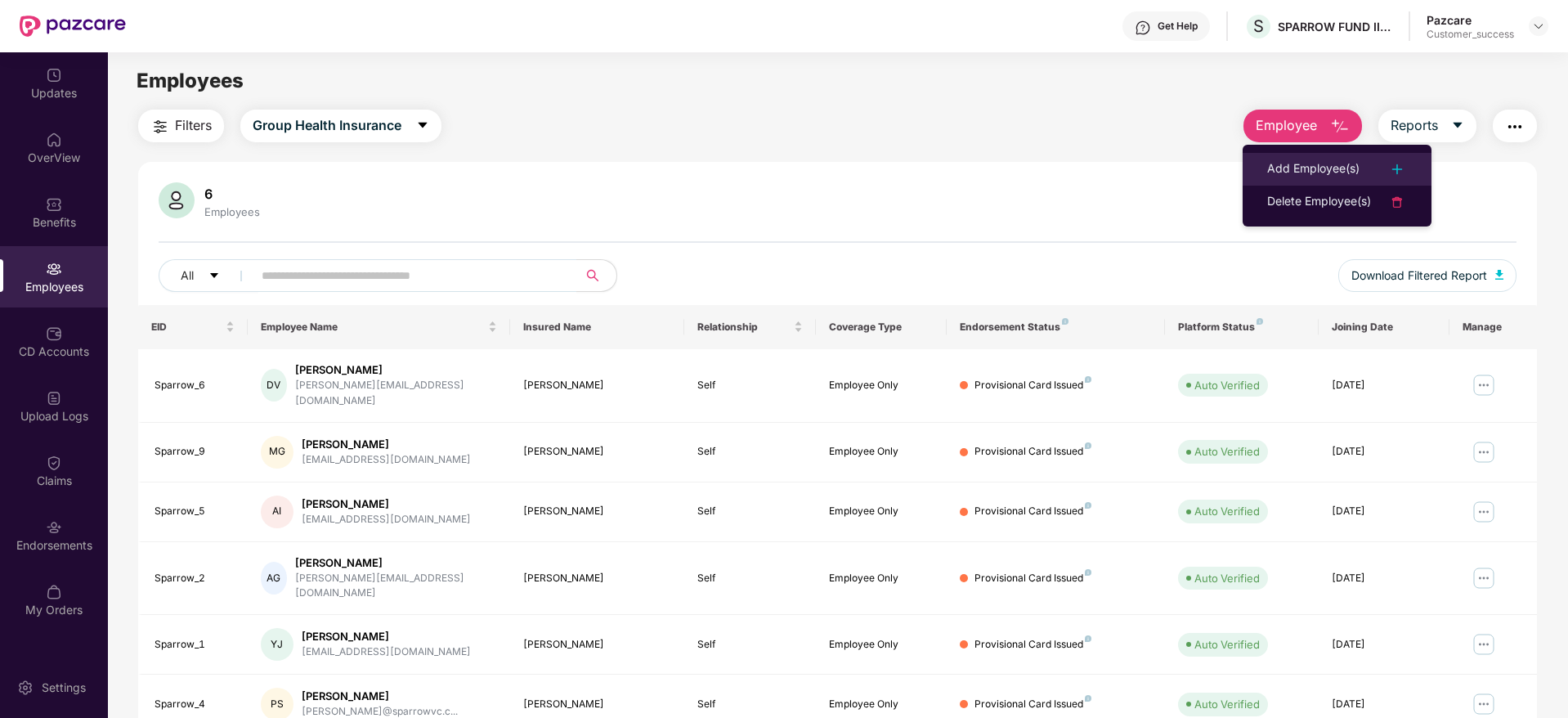
click at [1302, 169] on div "Add Employee(s)" at bounding box center [1313, 168] width 92 height 19
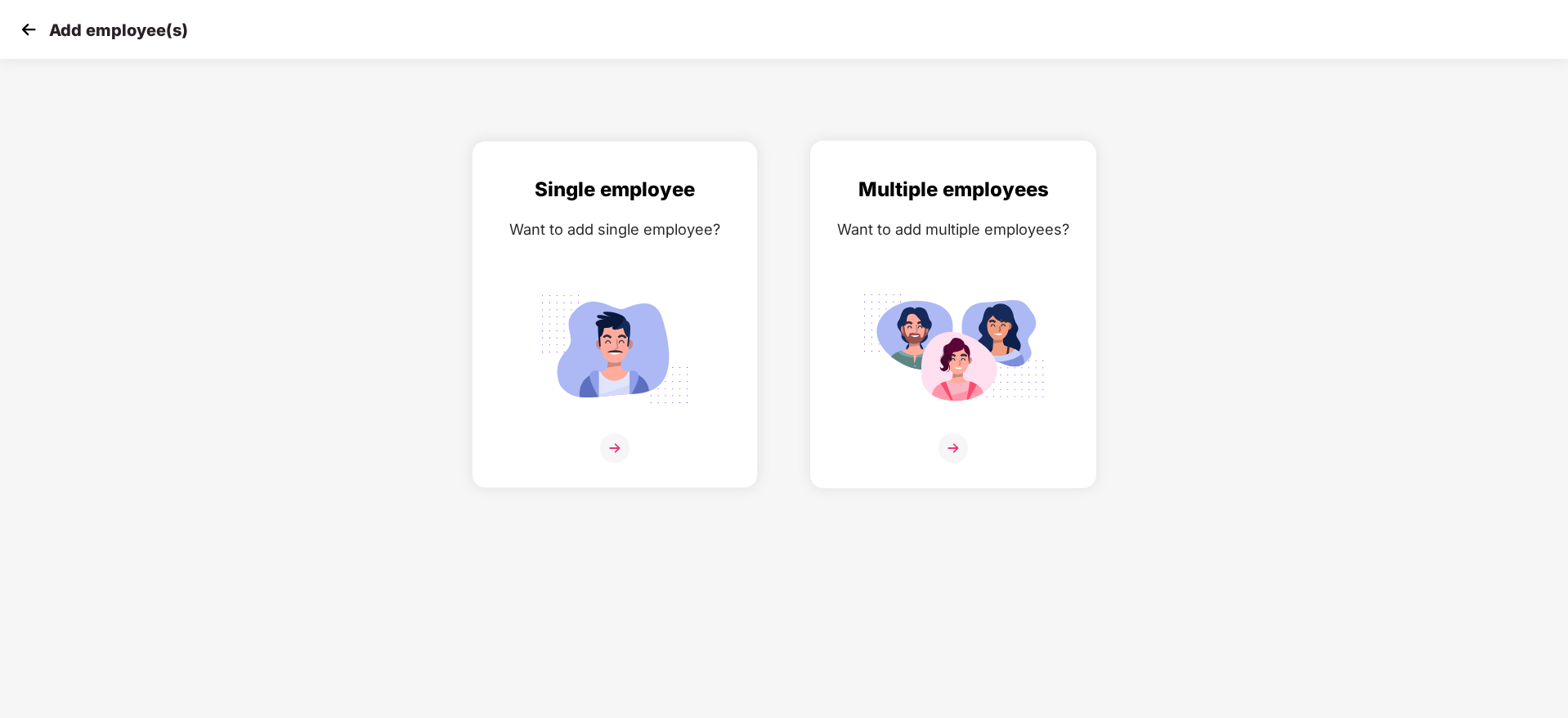
click at [945, 443] on img at bounding box center [952, 447] width 30 height 30
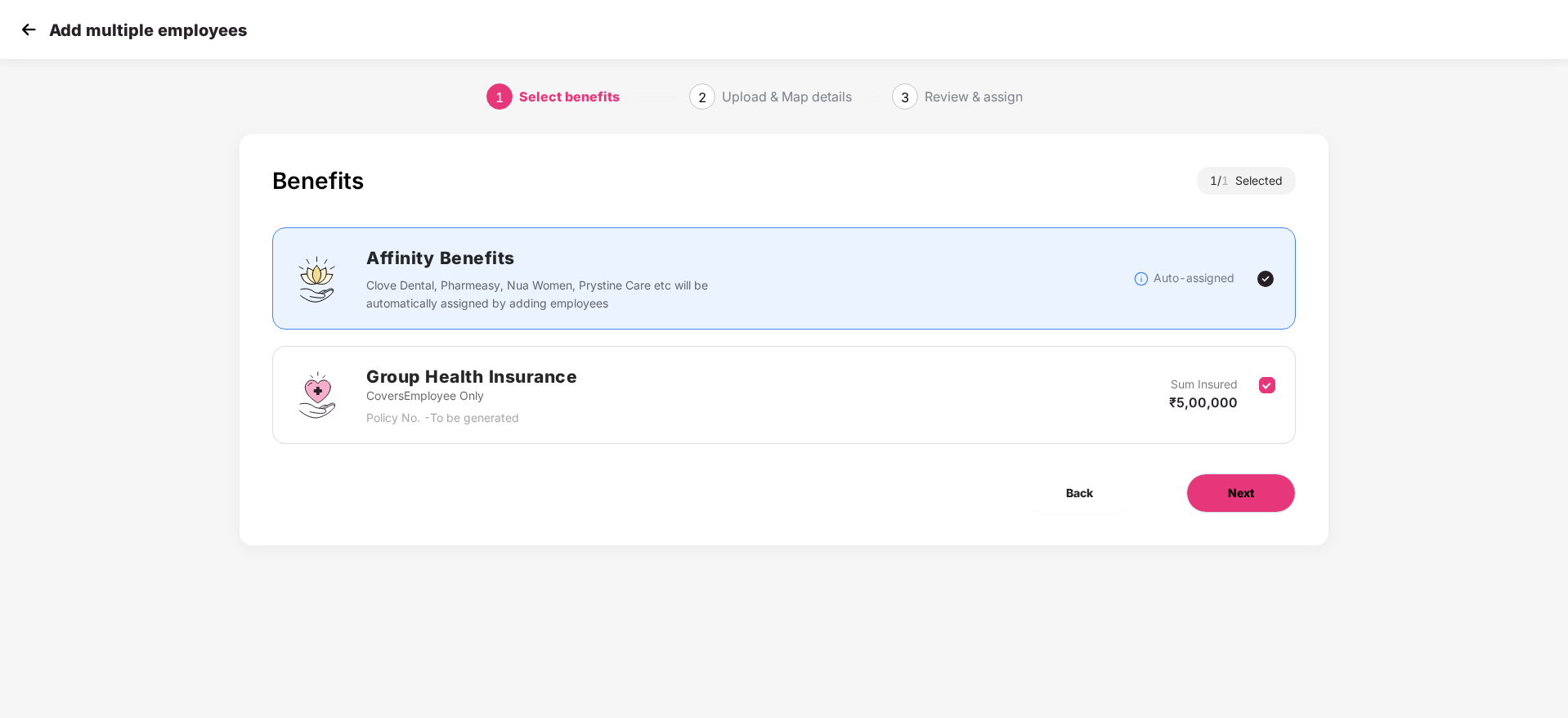
click at [1256, 487] on button "Next" at bounding box center [1240, 493] width 109 height 39
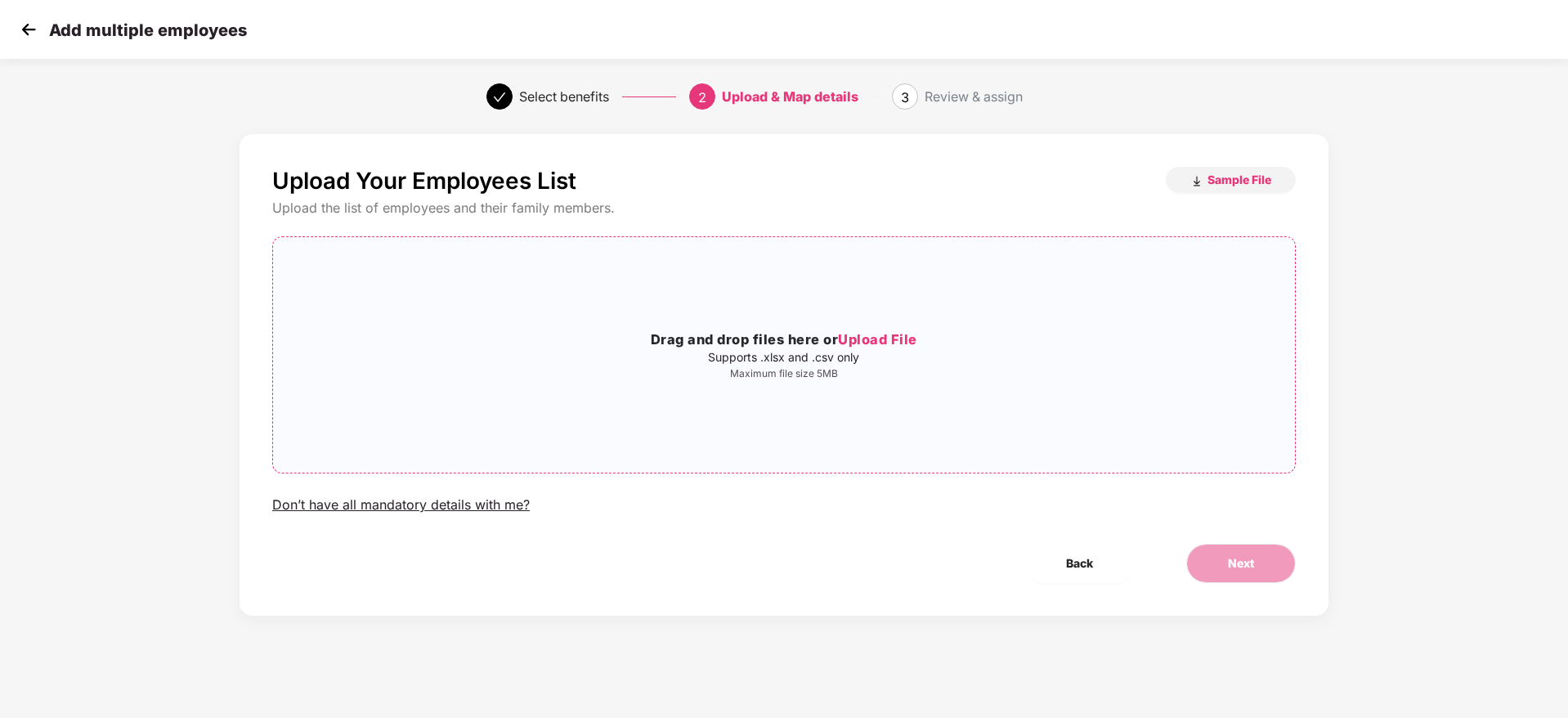
click at [894, 333] on span "Upload File" at bounding box center [878, 338] width 79 height 16
click at [1234, 562] on span "Next" at bounding box center [1241, 562] width 26 height 18
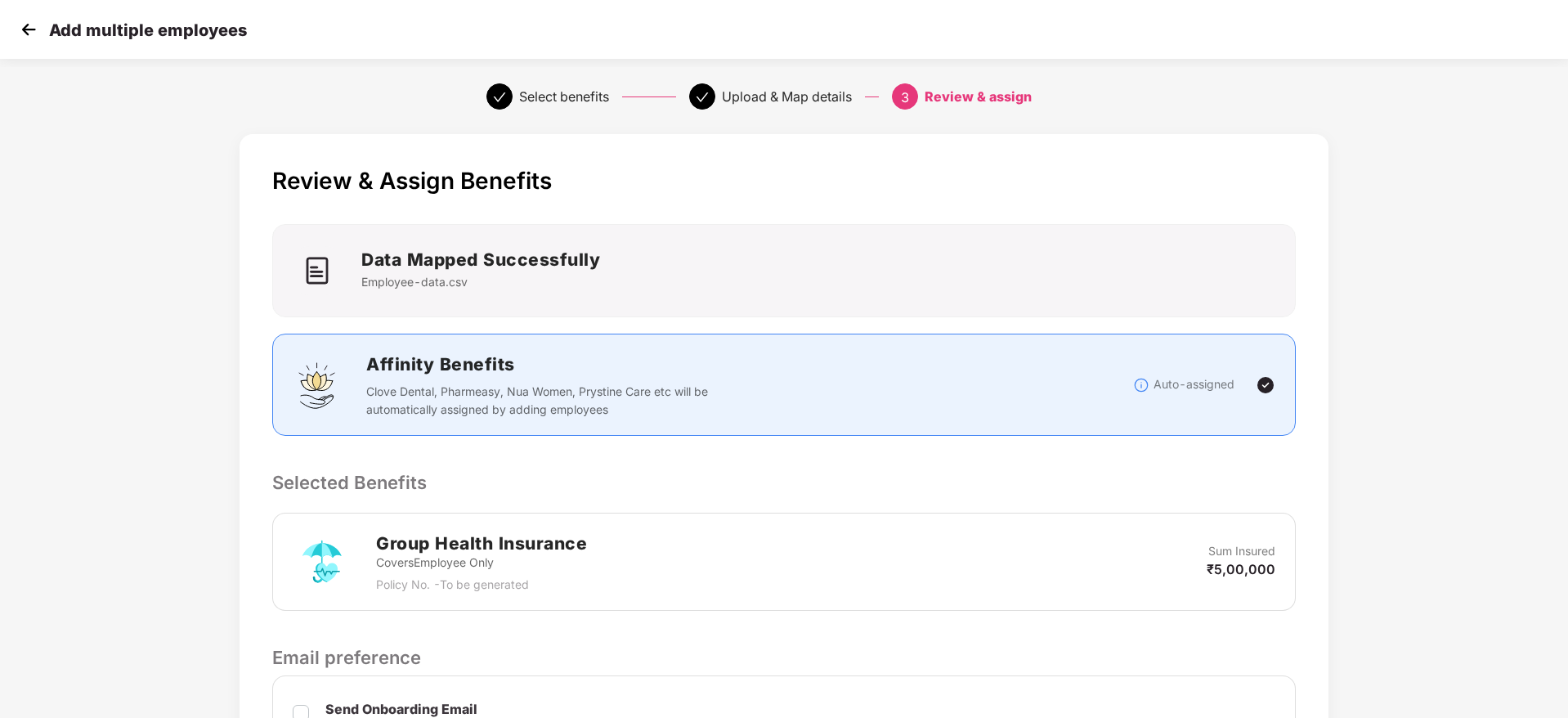
scroll to position [353, 0]
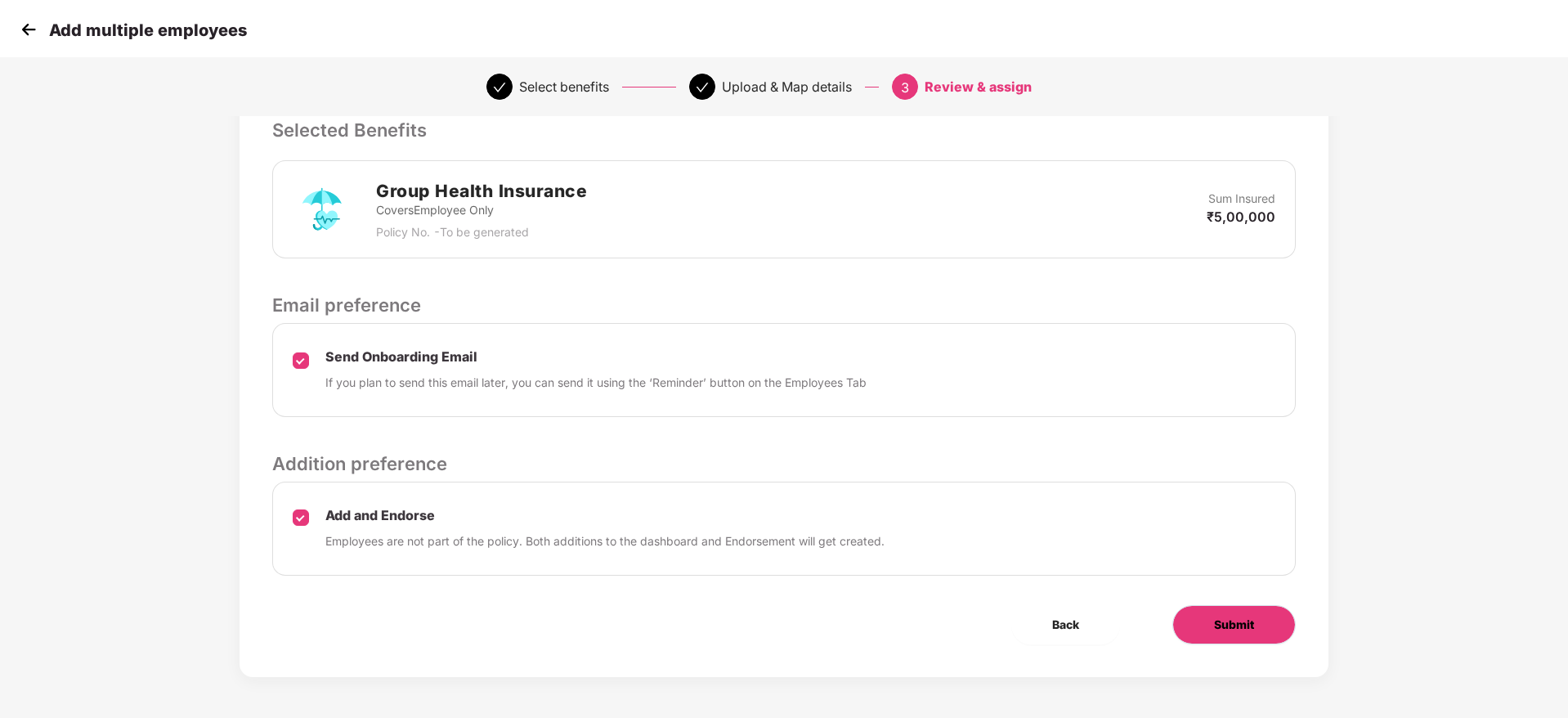
click at [1253, 626] on span "Submit" at bounding box center [1233, 624] width 40 height 18
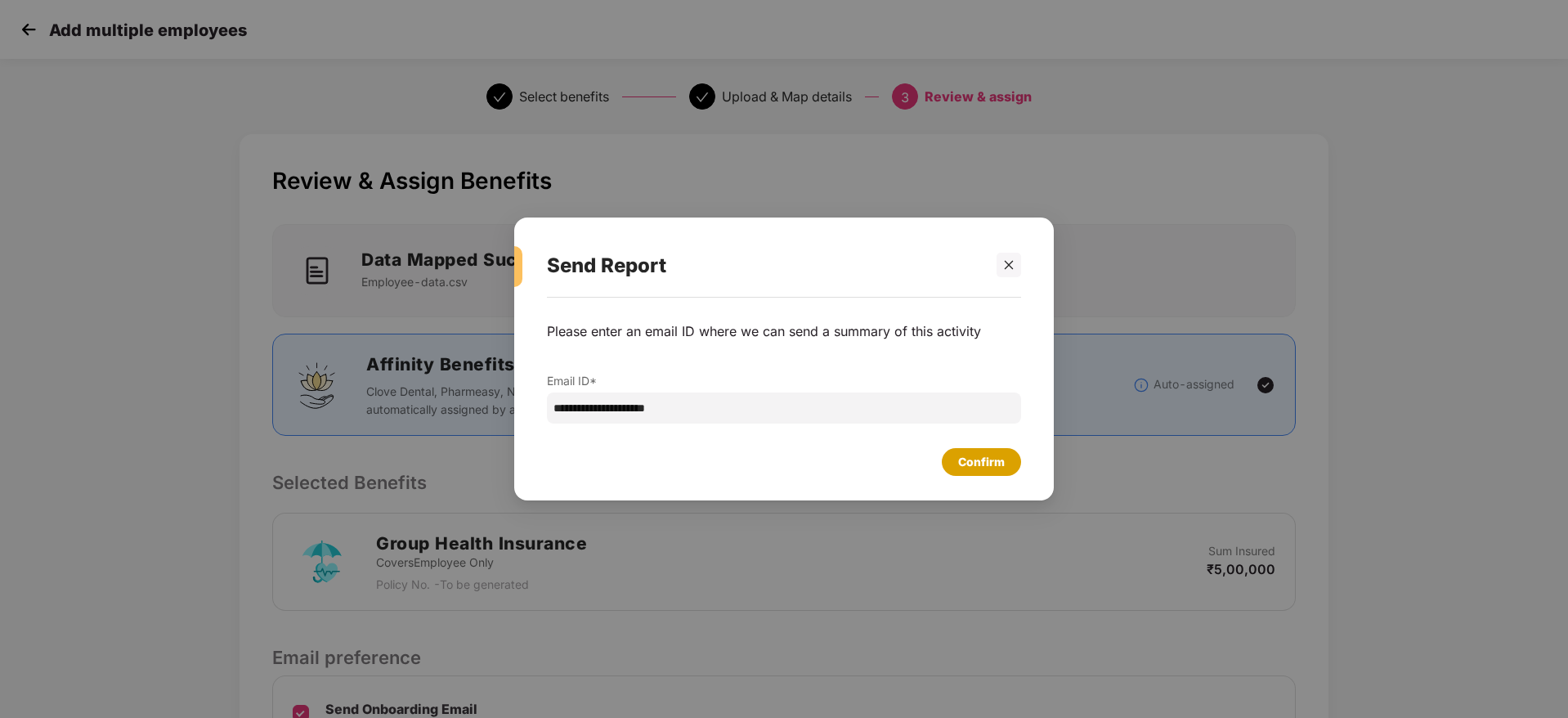
click at [976, 467] on div "Confirm" at bounding box center [981, 461] width 47 height 18
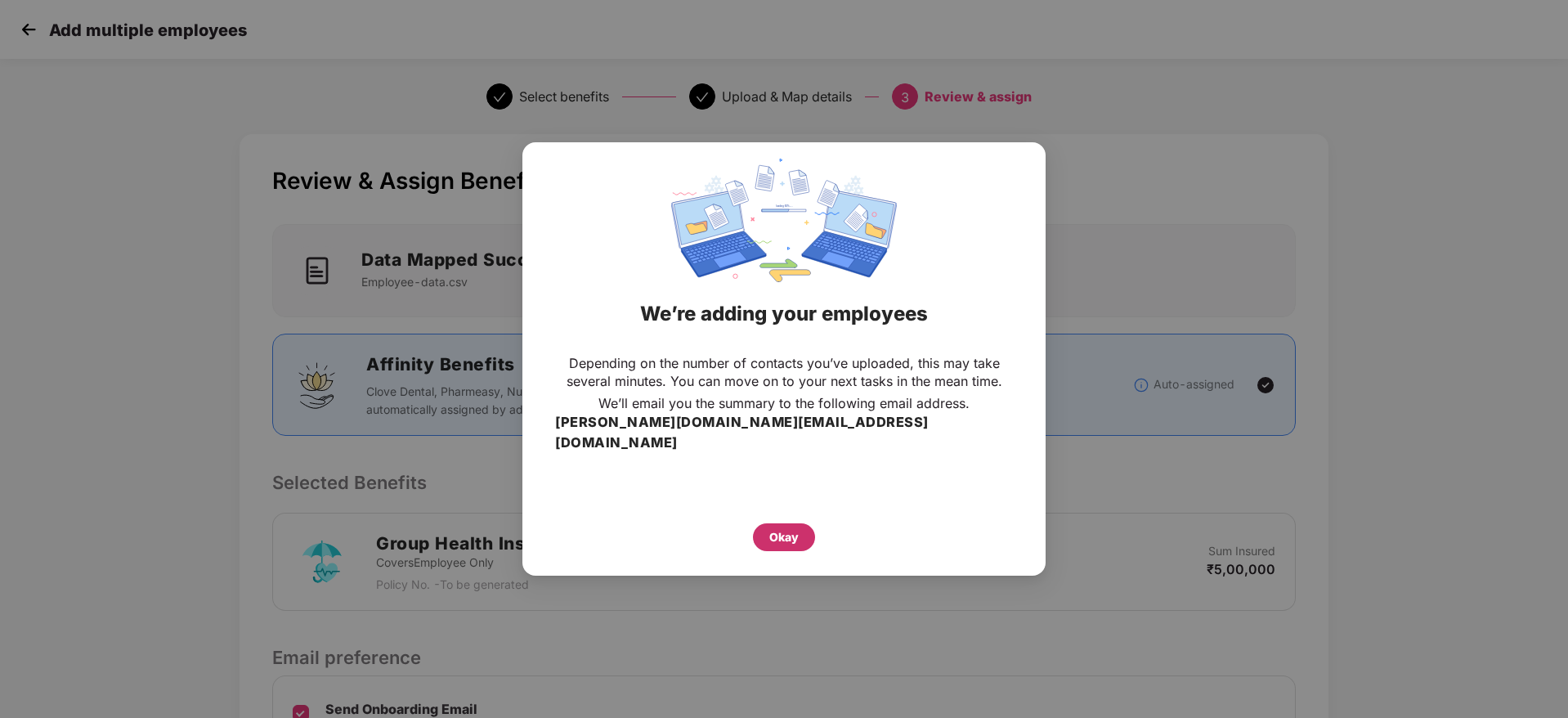
click at [787, 538] on div "Okay" at bounding box center [783, 537] width 62 height 28
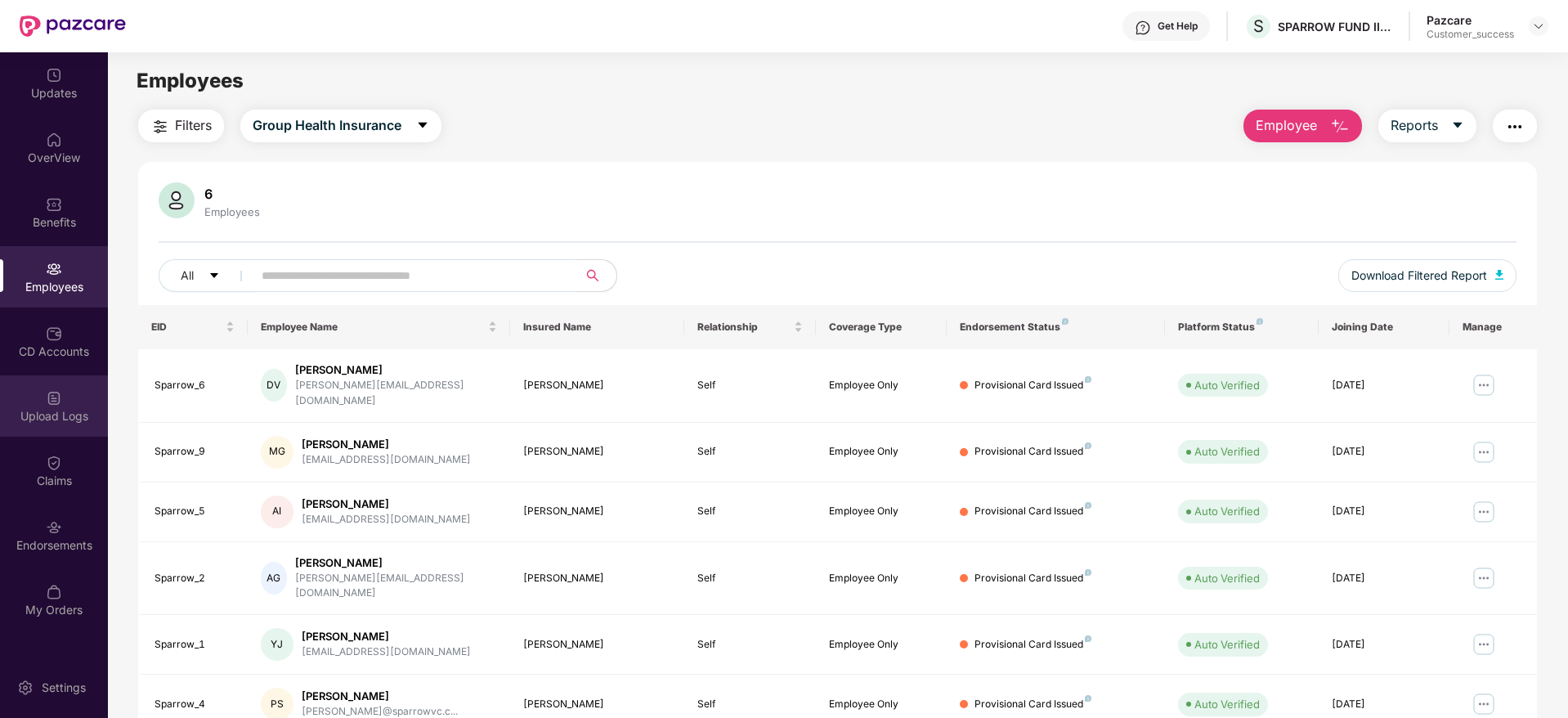
click at [73, 417] on div "Upload Logs" at bounding box center [54, 415] width 108 height 16
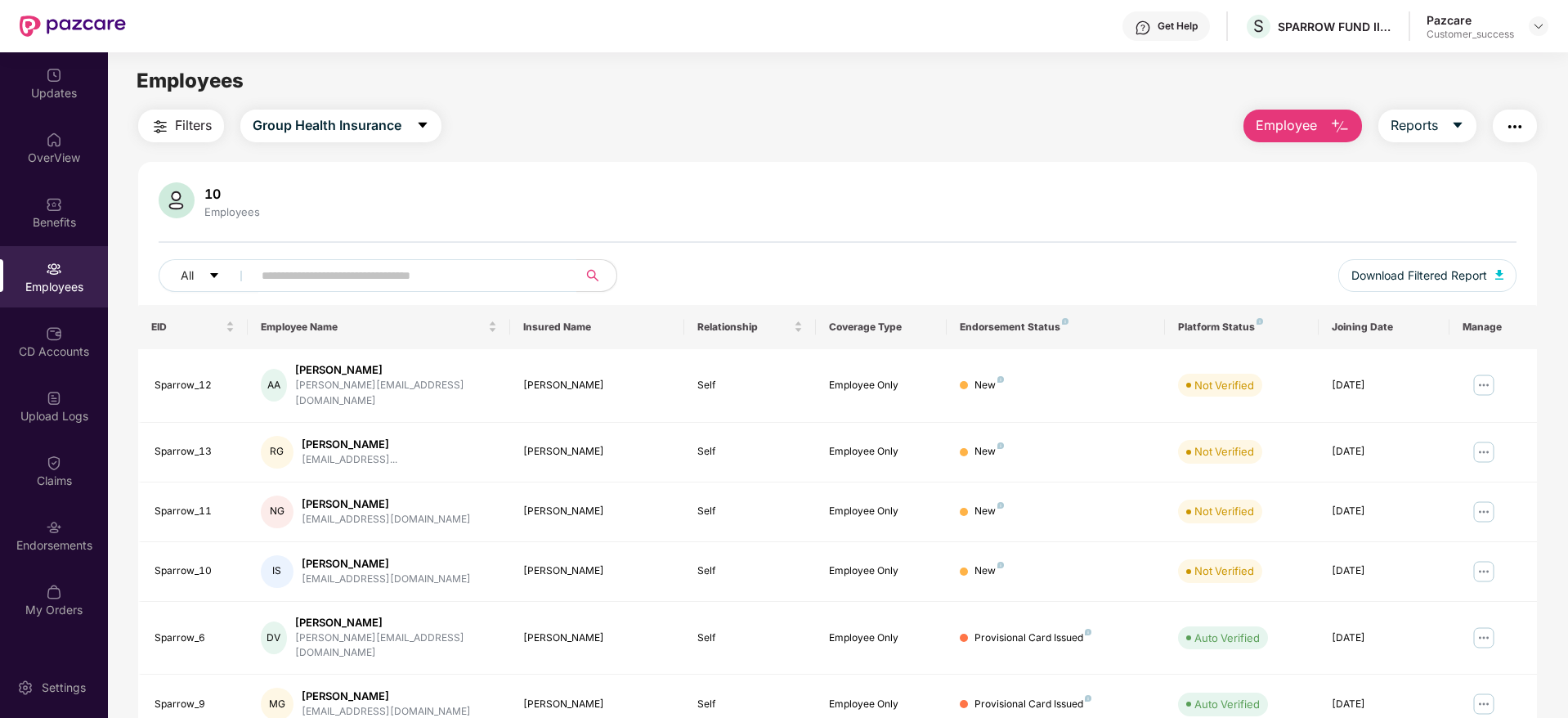
scroll to position [0, 2]
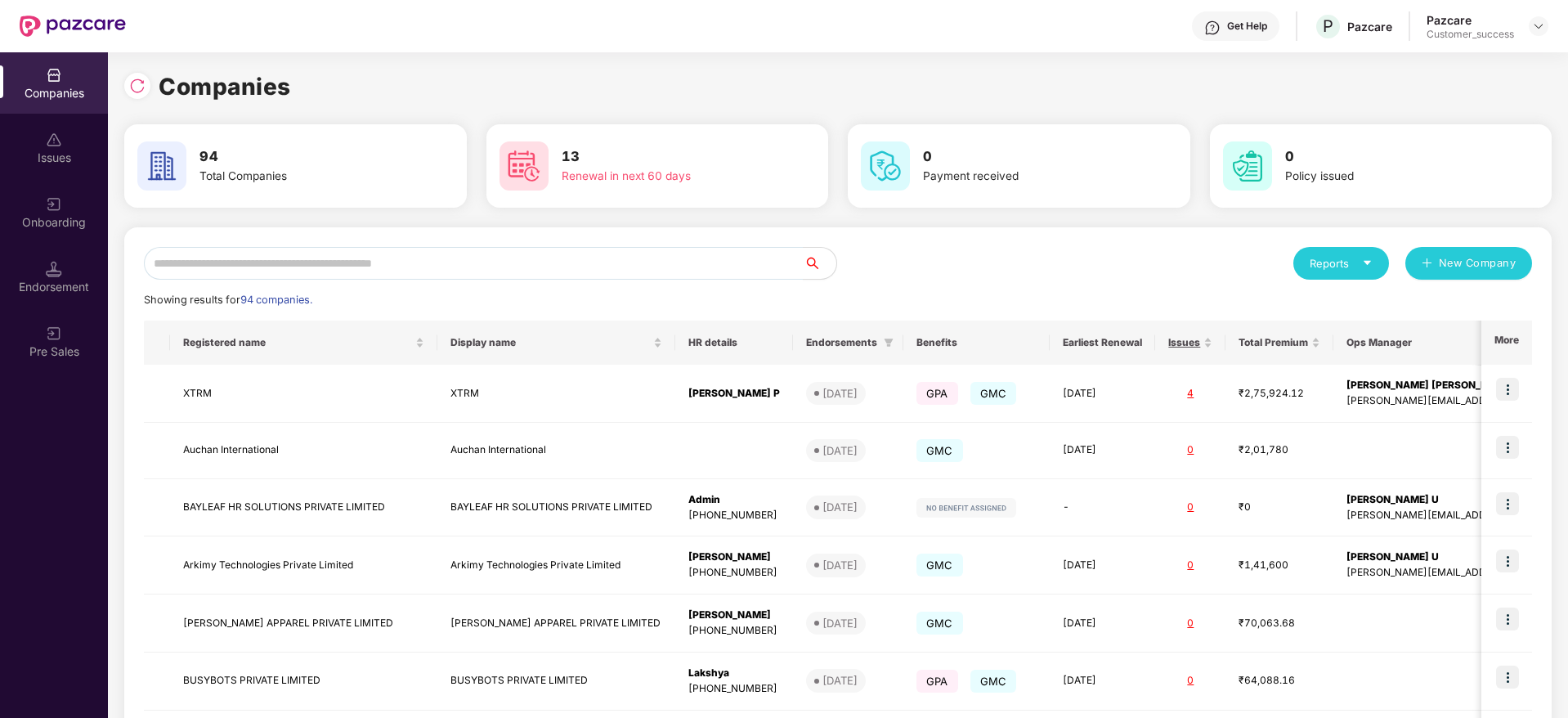
scroll to position [0, 2]
click at [167, 262] on input "text" at bounding box center [474, 263] width 660 height 33
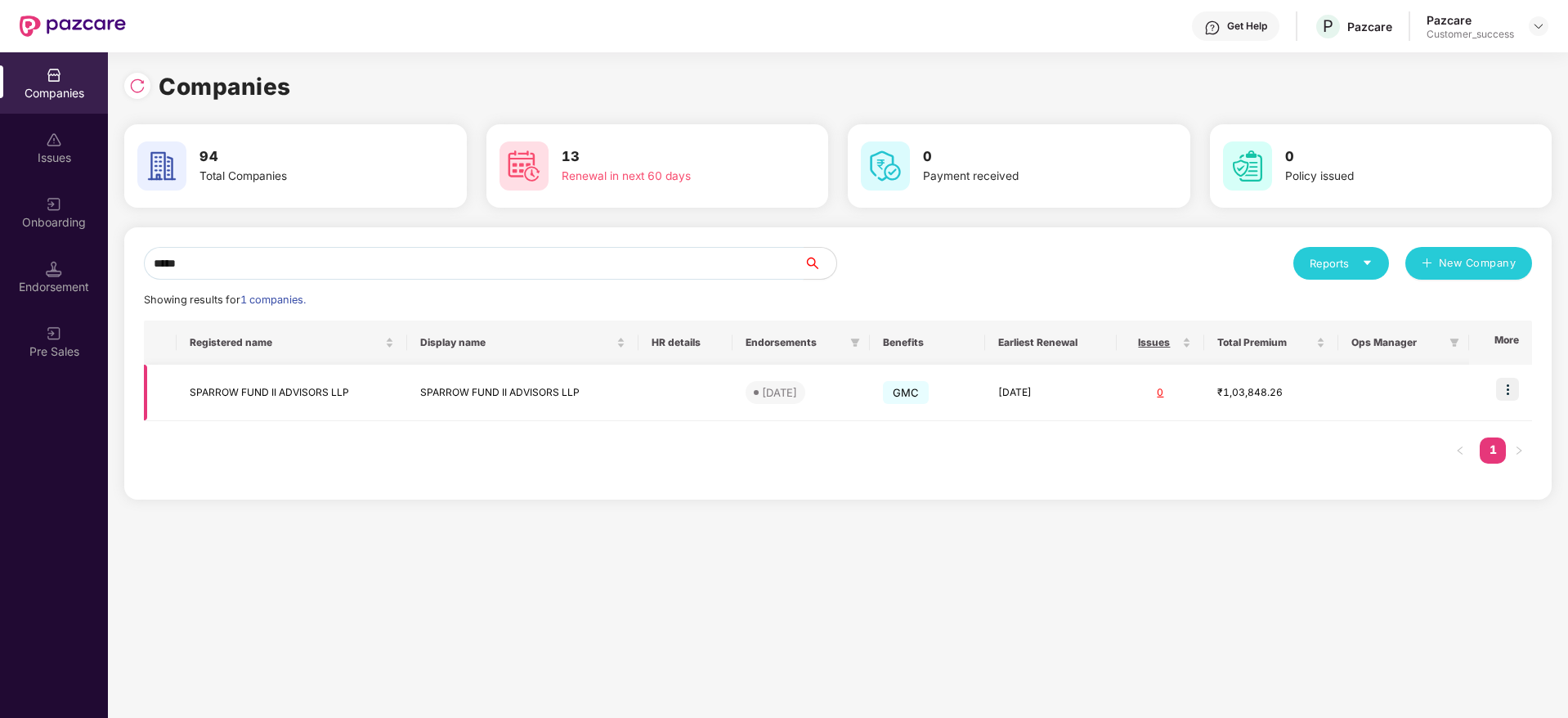
type input "*****"
click at [226, 419] on td "SPARROW FUND II ADVISORS LLP" at bounding box center [292, 392] width 231 height 57
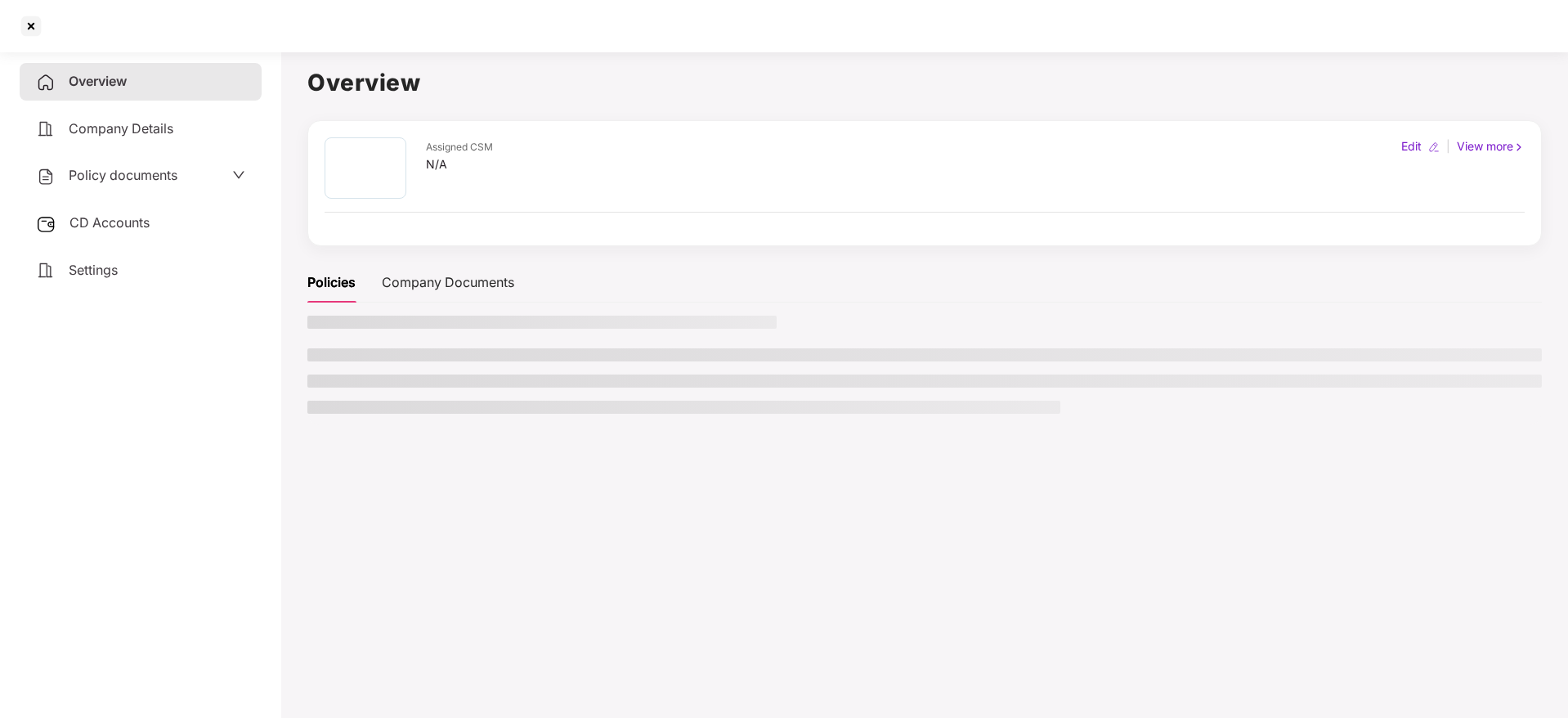
scroll to position [0, 0]
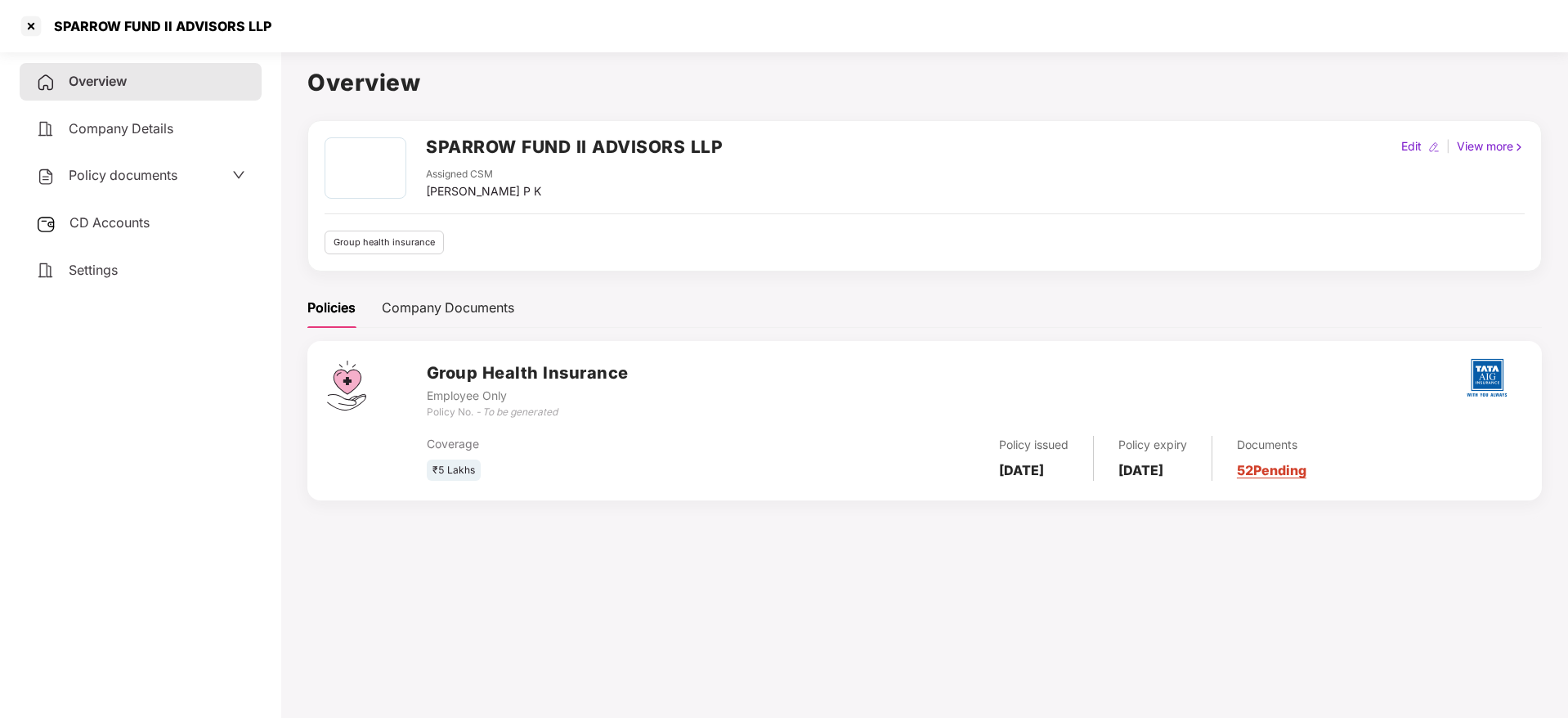
click at [1415, 146] on div "Edit" at bounding box center [1412, 145] width 27 height 18
select select "*****"
select select "******"
select select "**********"
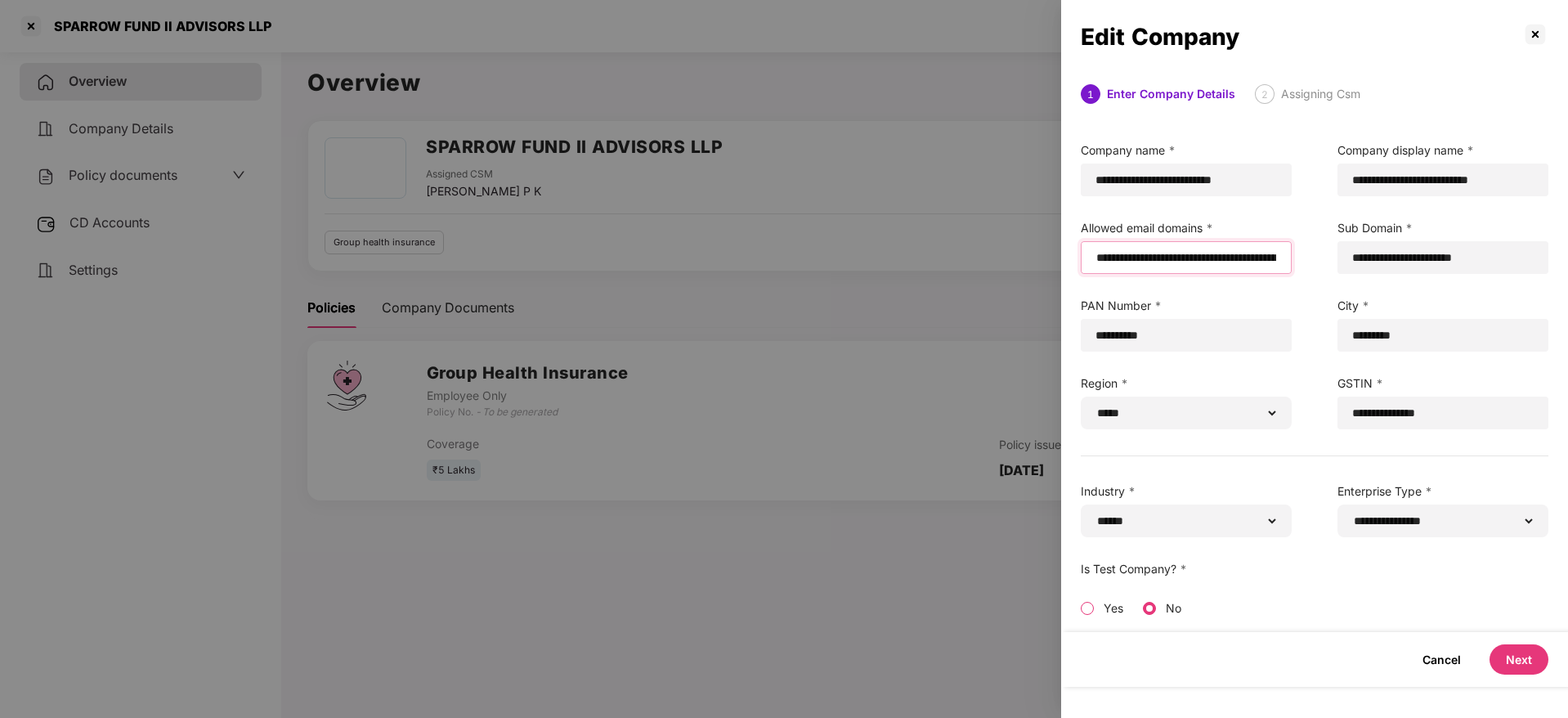
click at [1251, 263] on input "**********" at bounding box center [1186, 258] width 183 height 17
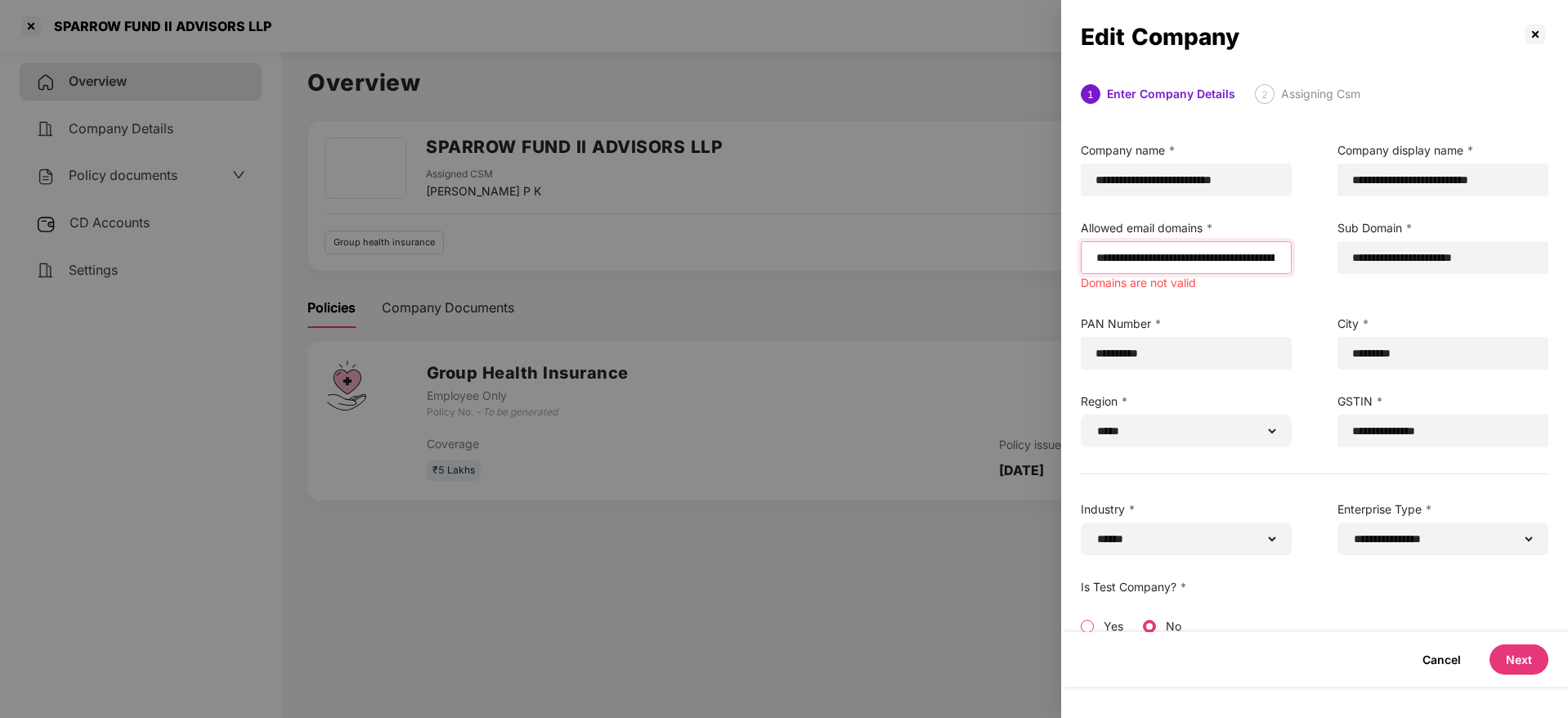
click at [1229, 265] on input "**********" at bounding box center [1185, 258] width 182 height 17
paste input "**********"
click at [1130, 257] on input "**********" at bounding box center [1185, 258] width 182 height 17
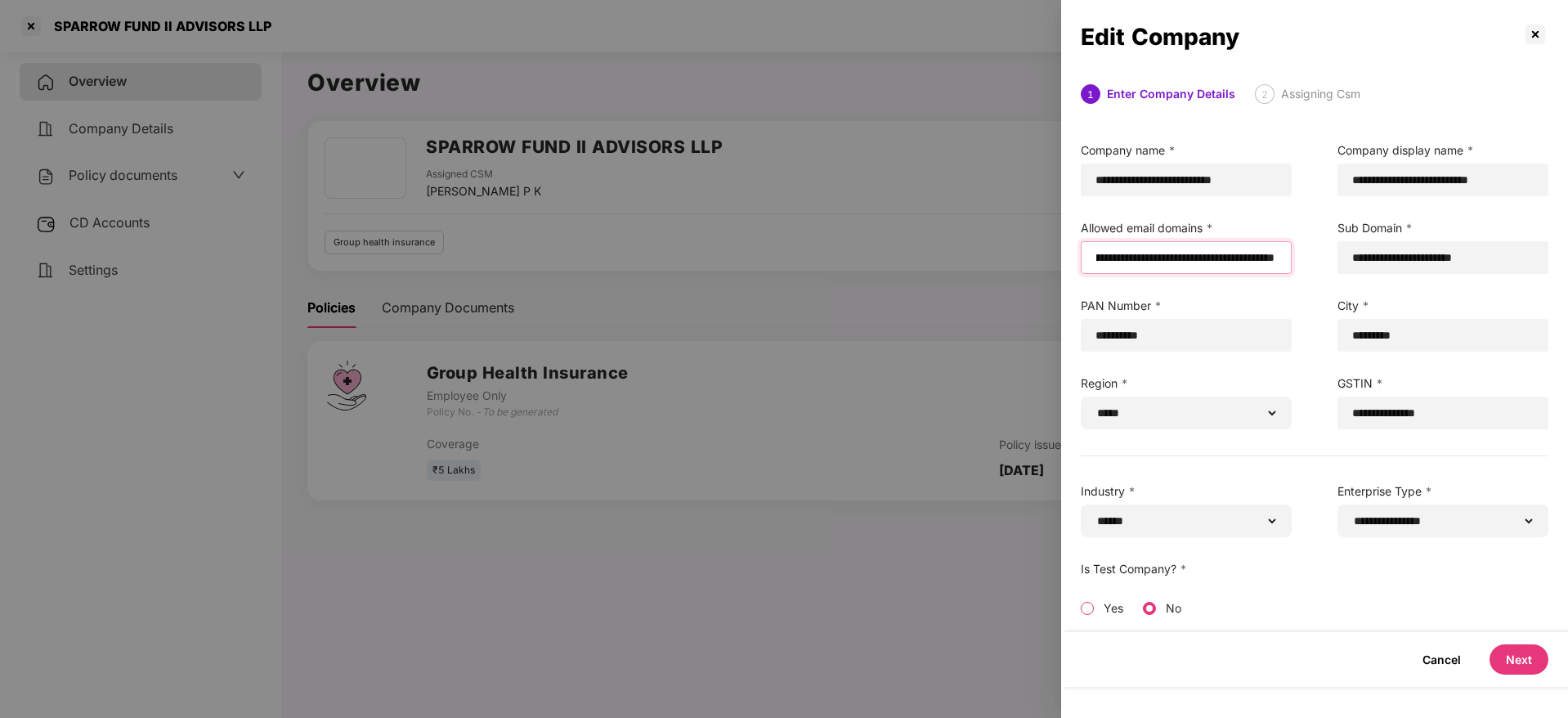
scroll to position [0, 302]
type input "**********"
click at [1499, 665] on button "Next" at bounding box center [1519, 660] width 59 height 30
